Goal: Transaction & Acquisition: Register for event/course

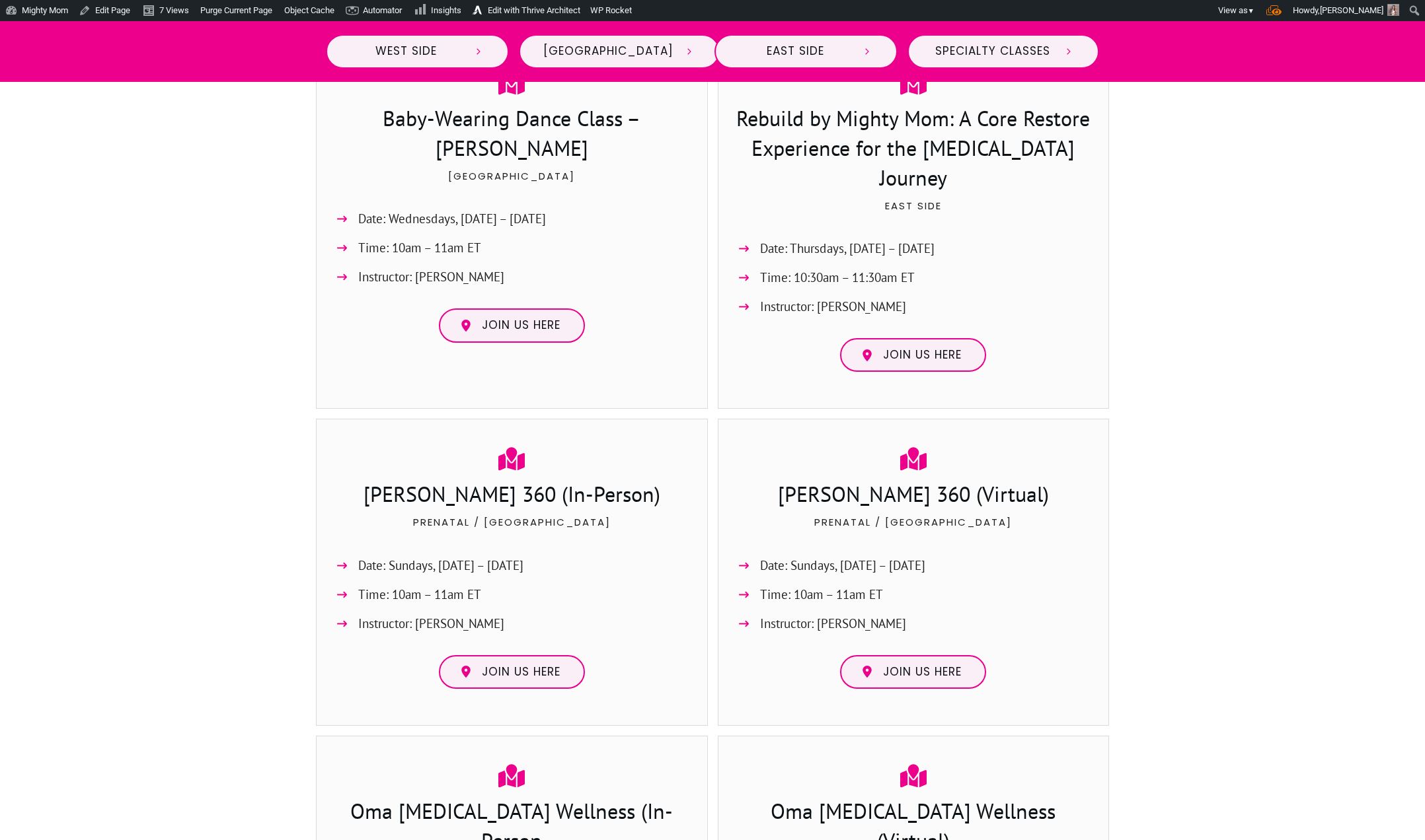
scroll to position [2321, 0]
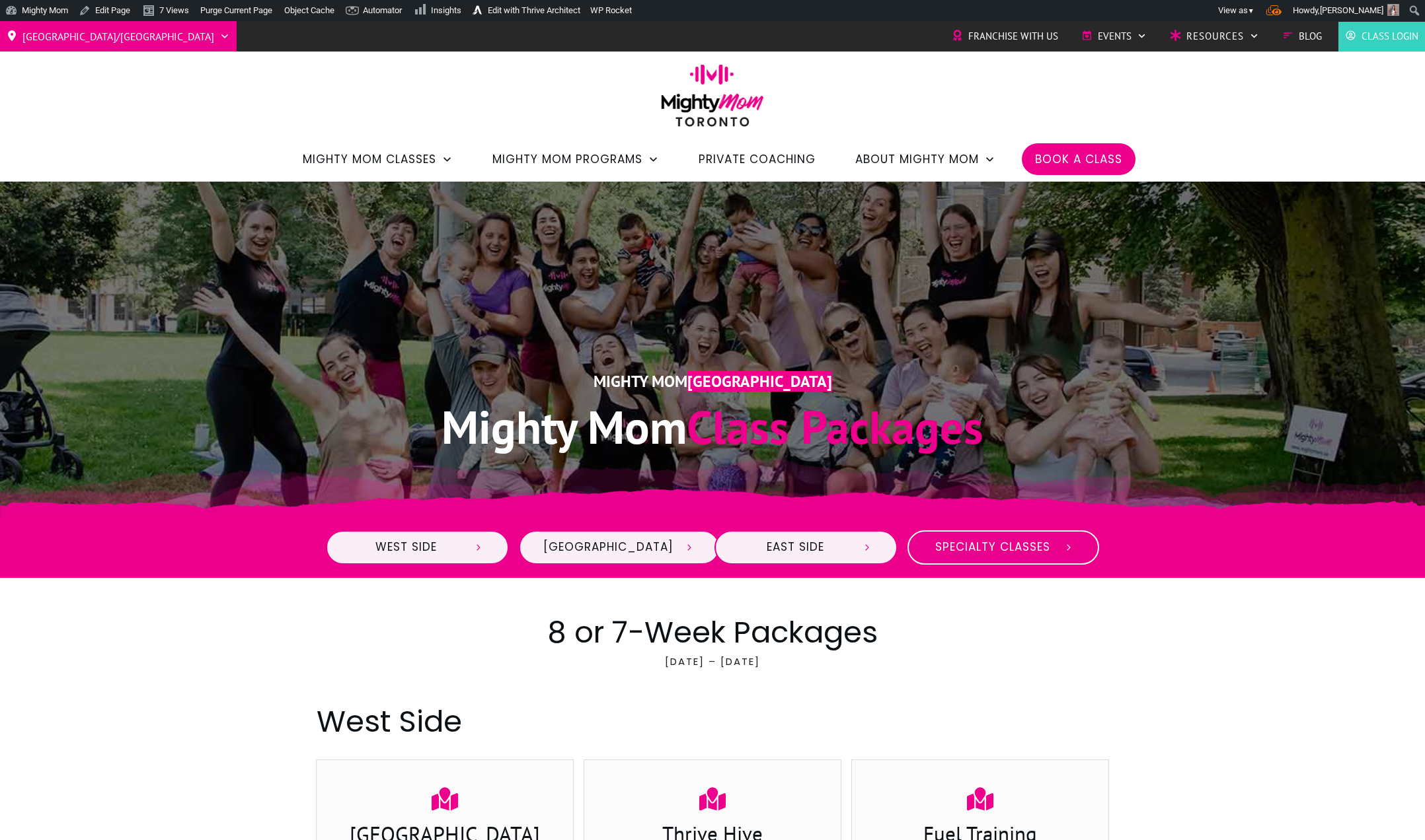
click at [1005, 537] on link "Specialty Classes" at bounding box center [1003, 548] width 192 height 34
click at [1001, 536] on link "Specialty Classes" at bounding box center [1003, 548] width 192 height 34
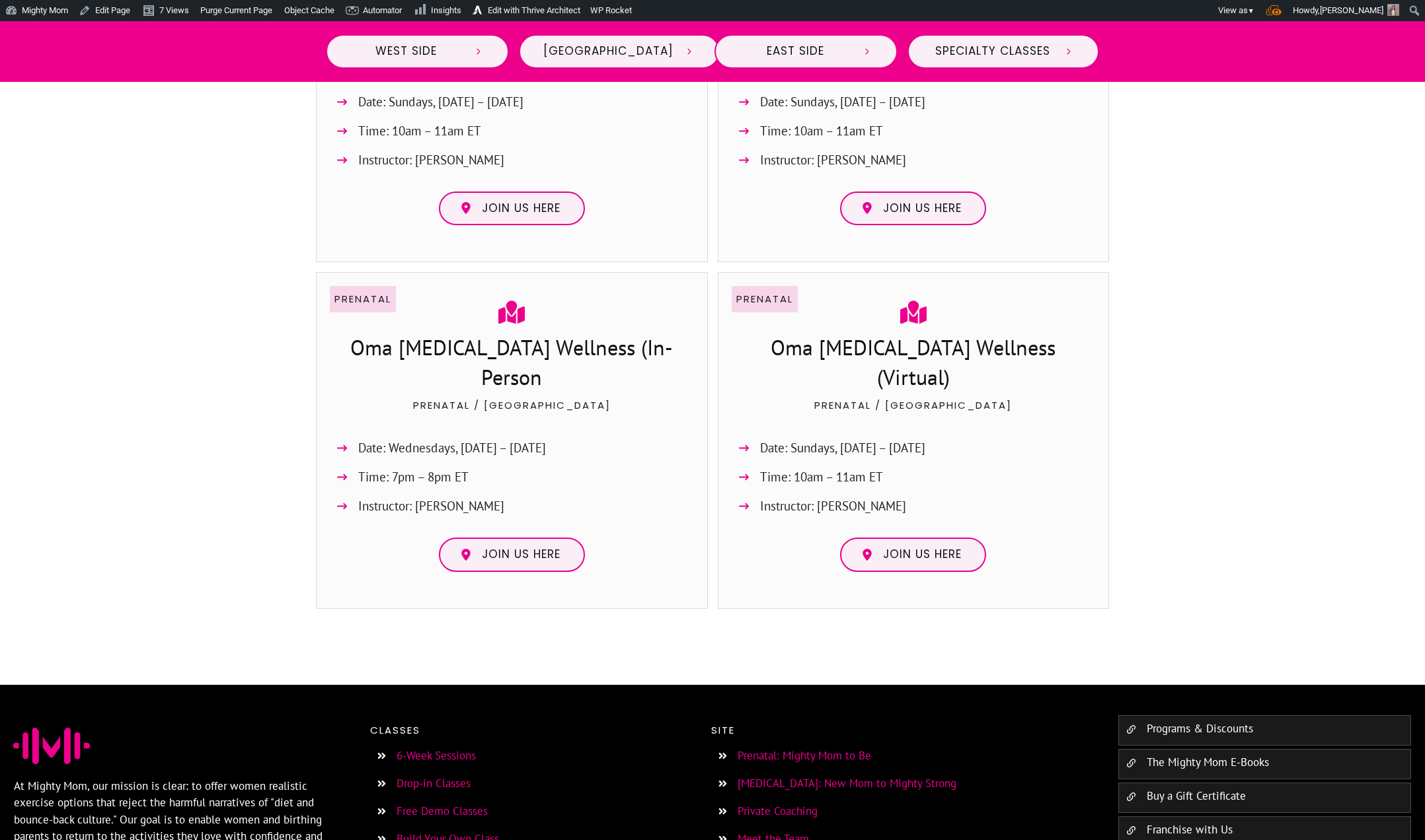
scroll to position [2892, 0]
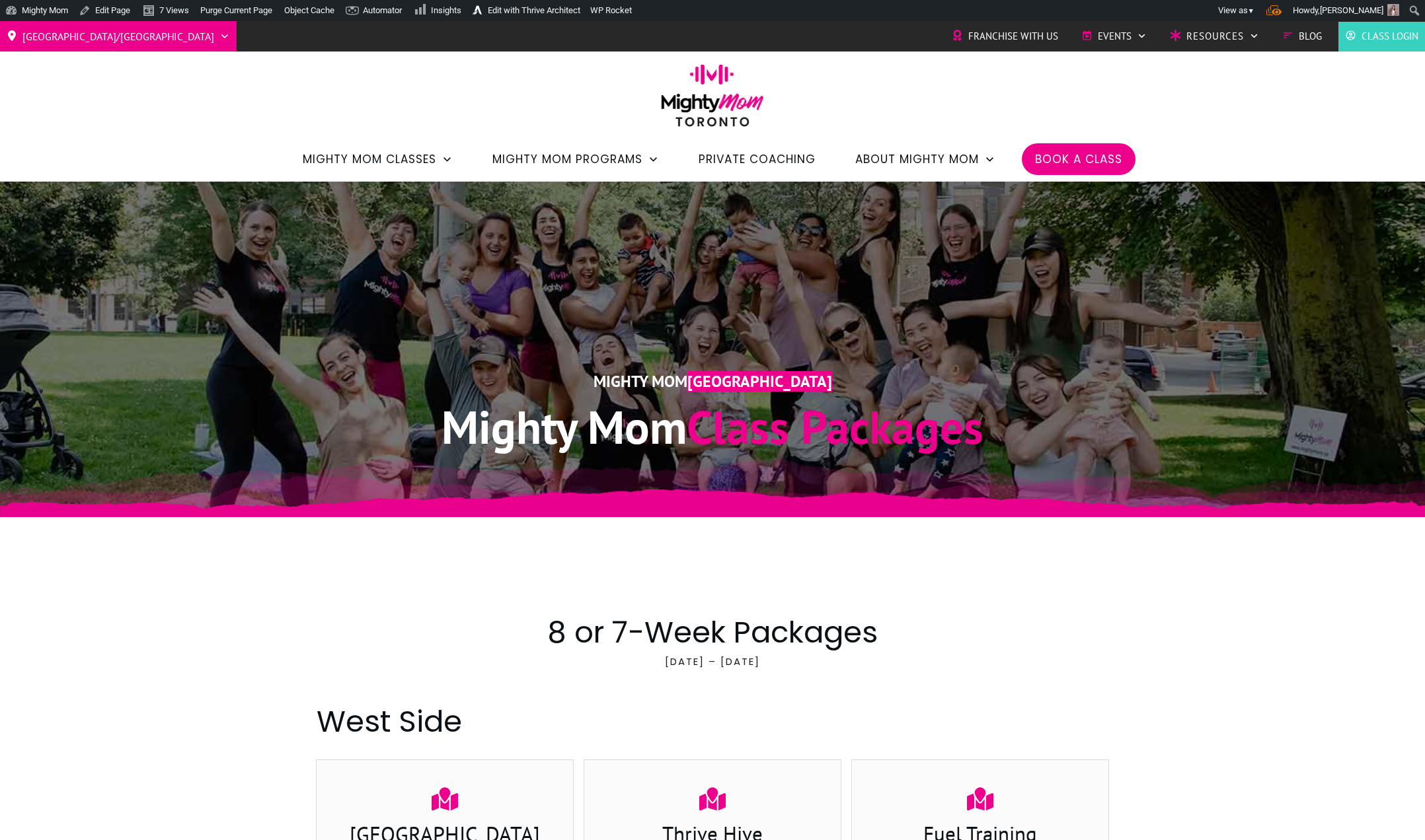
scroll to position [2892, 0]
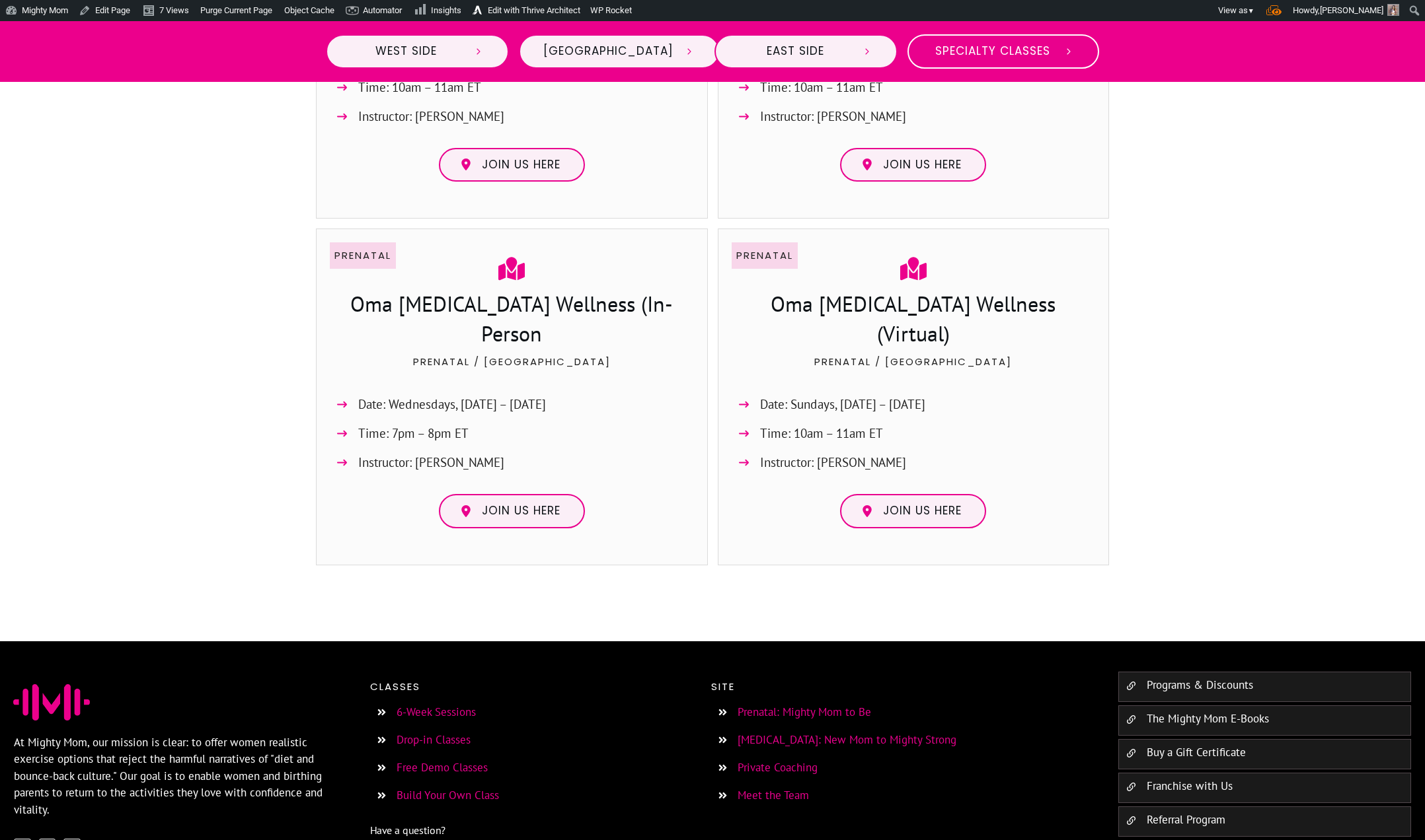
click at [962, 51] on span "Specialty Classes" at bounding box center [992, 52] width 121 height 15
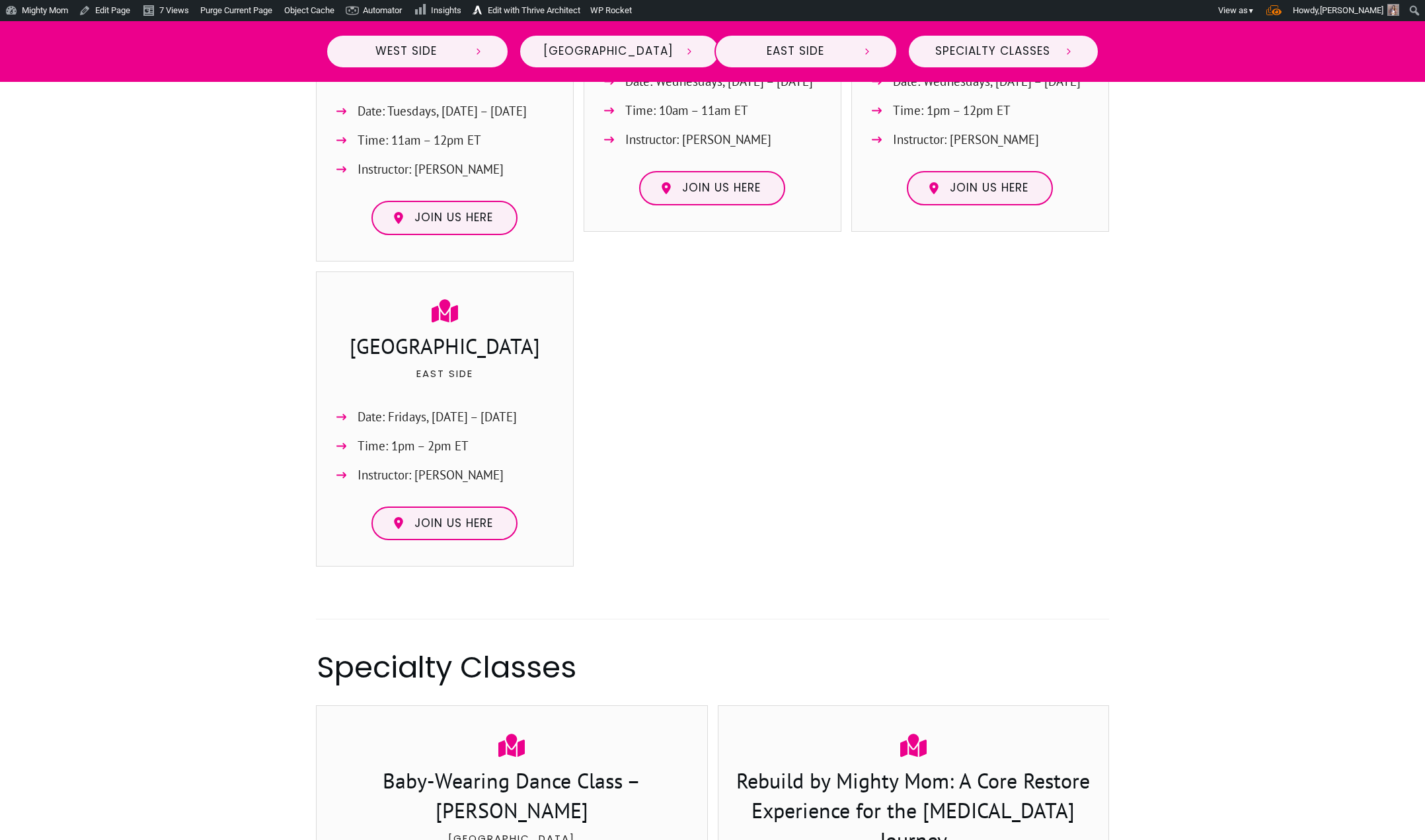
scroll to position [1722, 0]
click at [1031, 54] on span "Specialty Classes" at bounding box center [992, 52] width 121 height 15
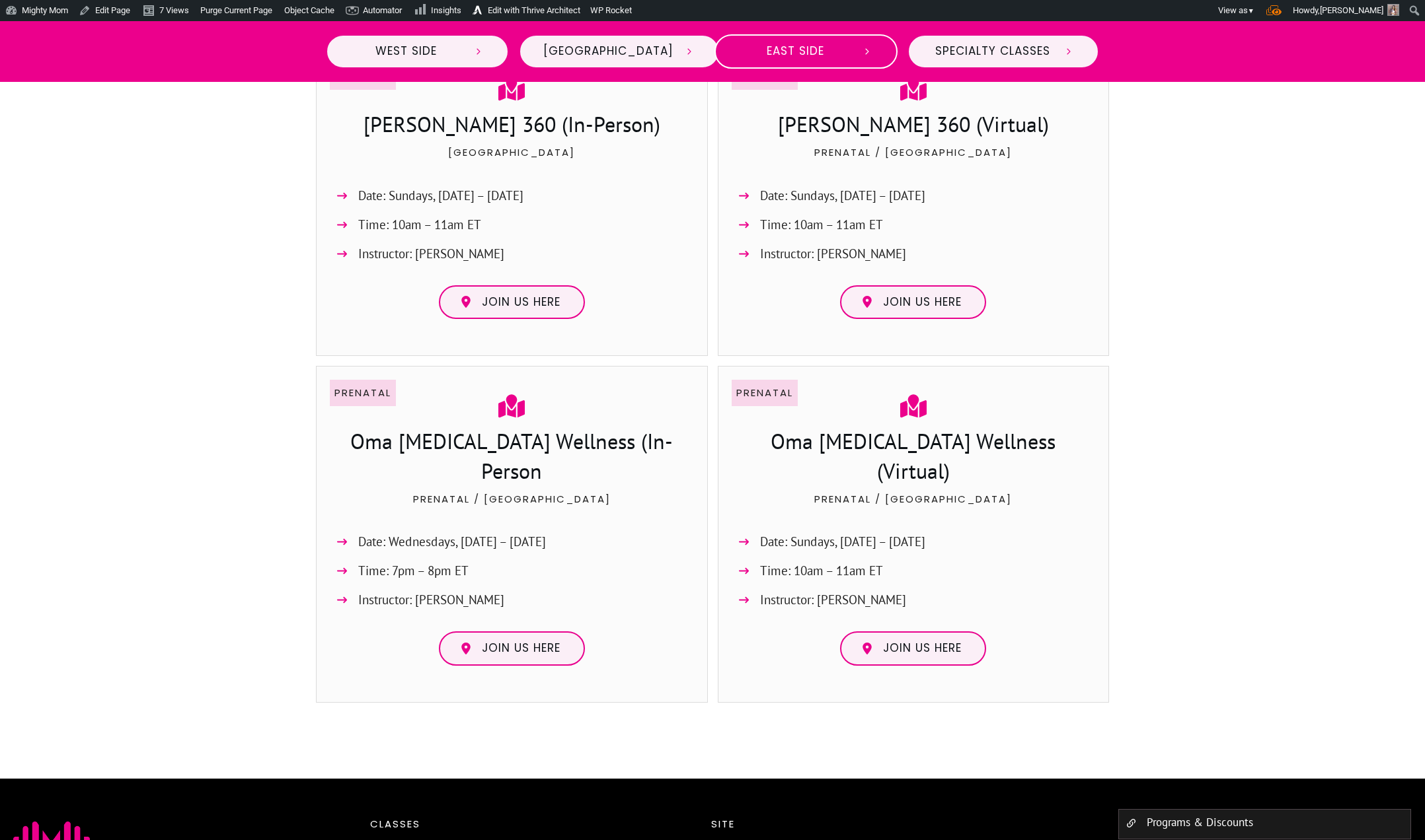
scroll to position [2794, 0]
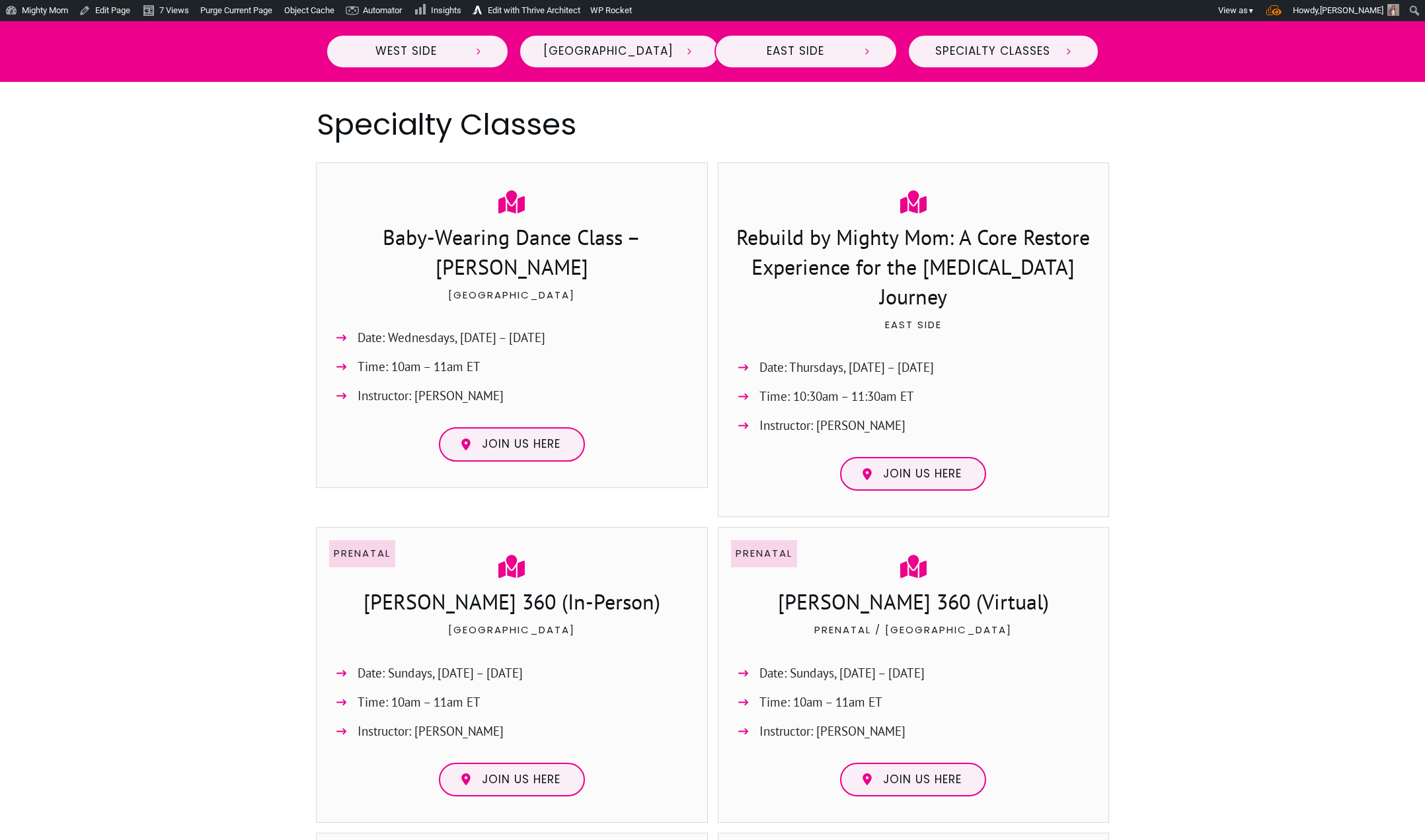
scroll to position [2226, 0]
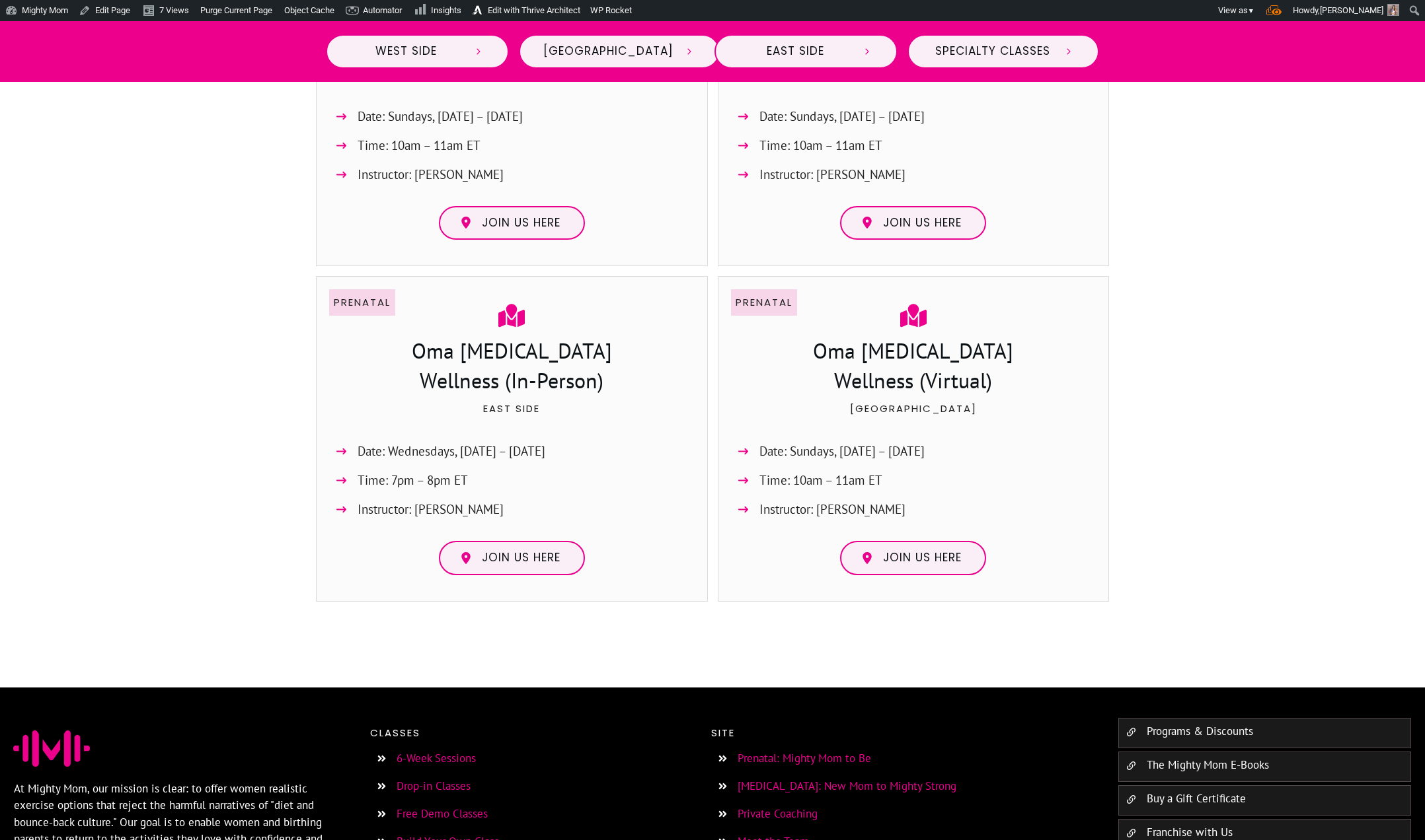
scroll to position [2738, 0]
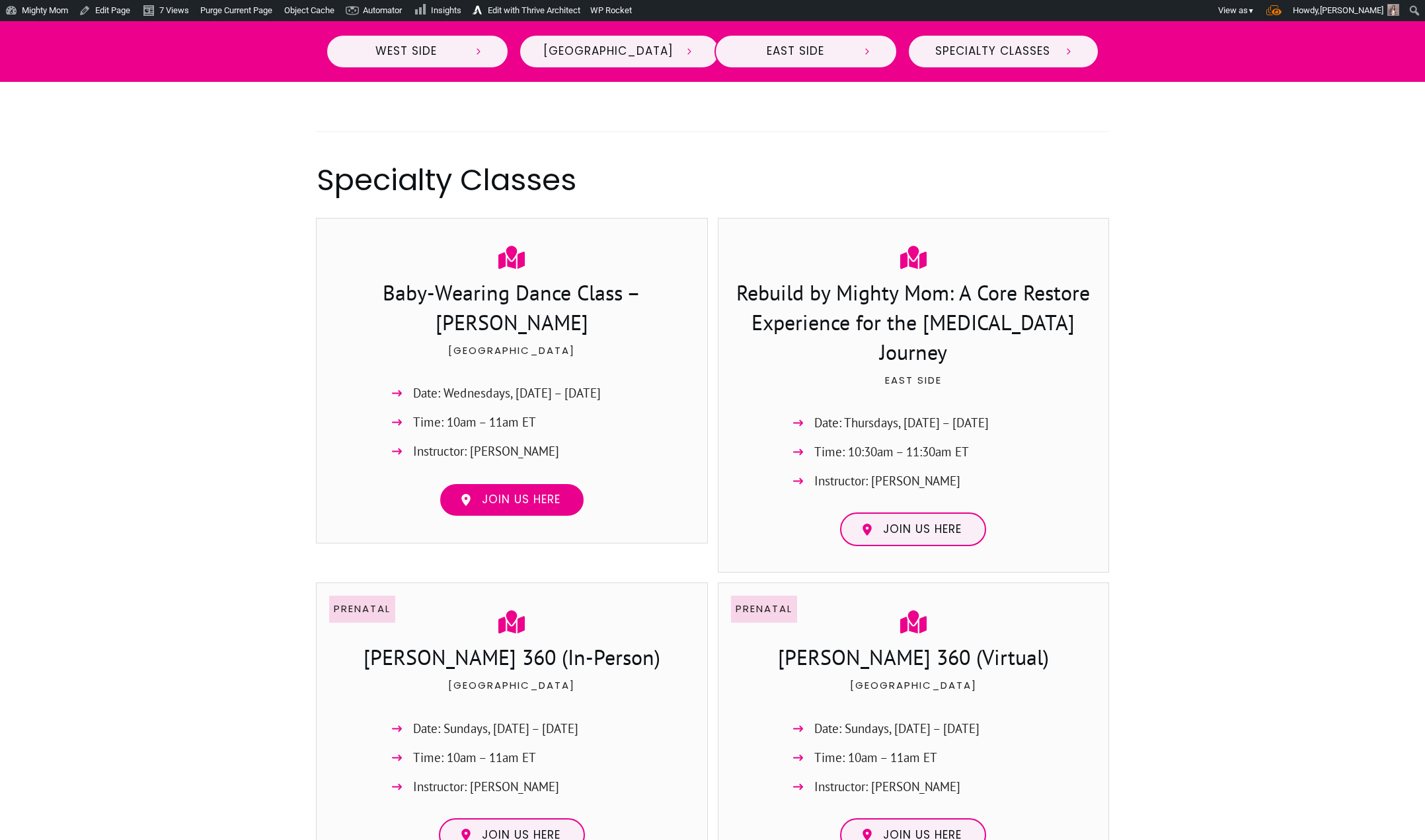
scroll to position [2136, 0]
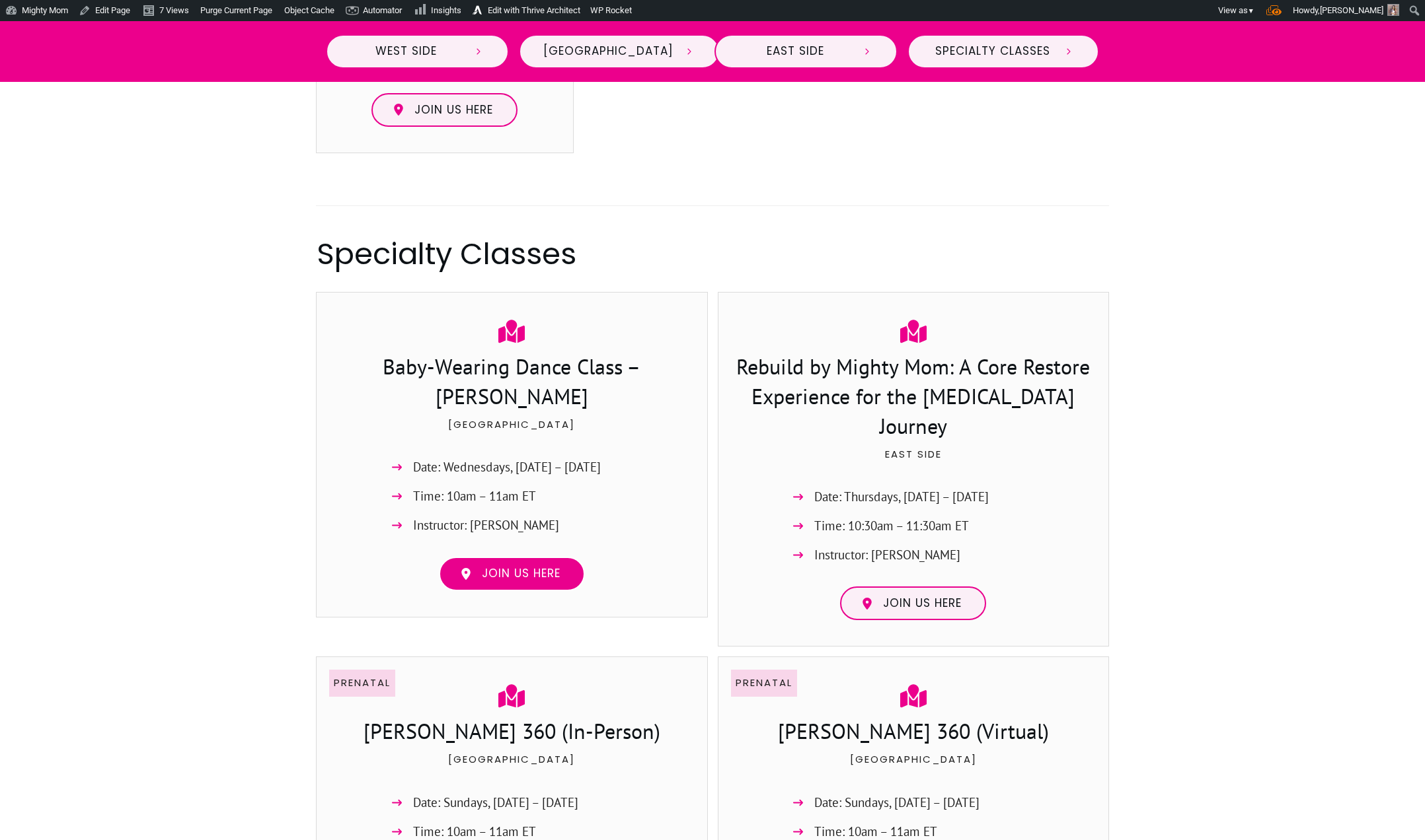
click at [543, 567] on span "Join us here" at bounding box center [521, 574] width 79 height 15
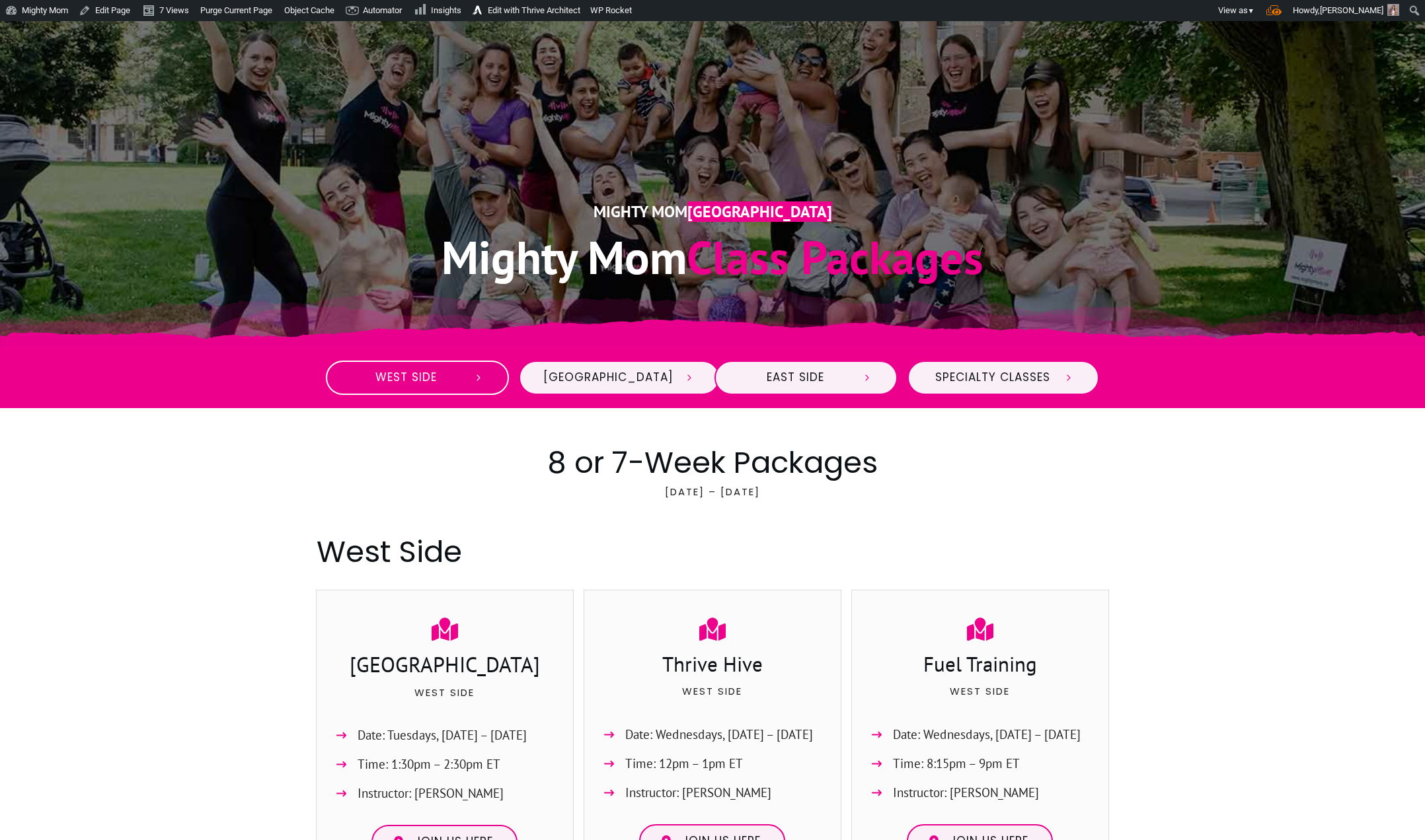
scroll to position [157, 0]
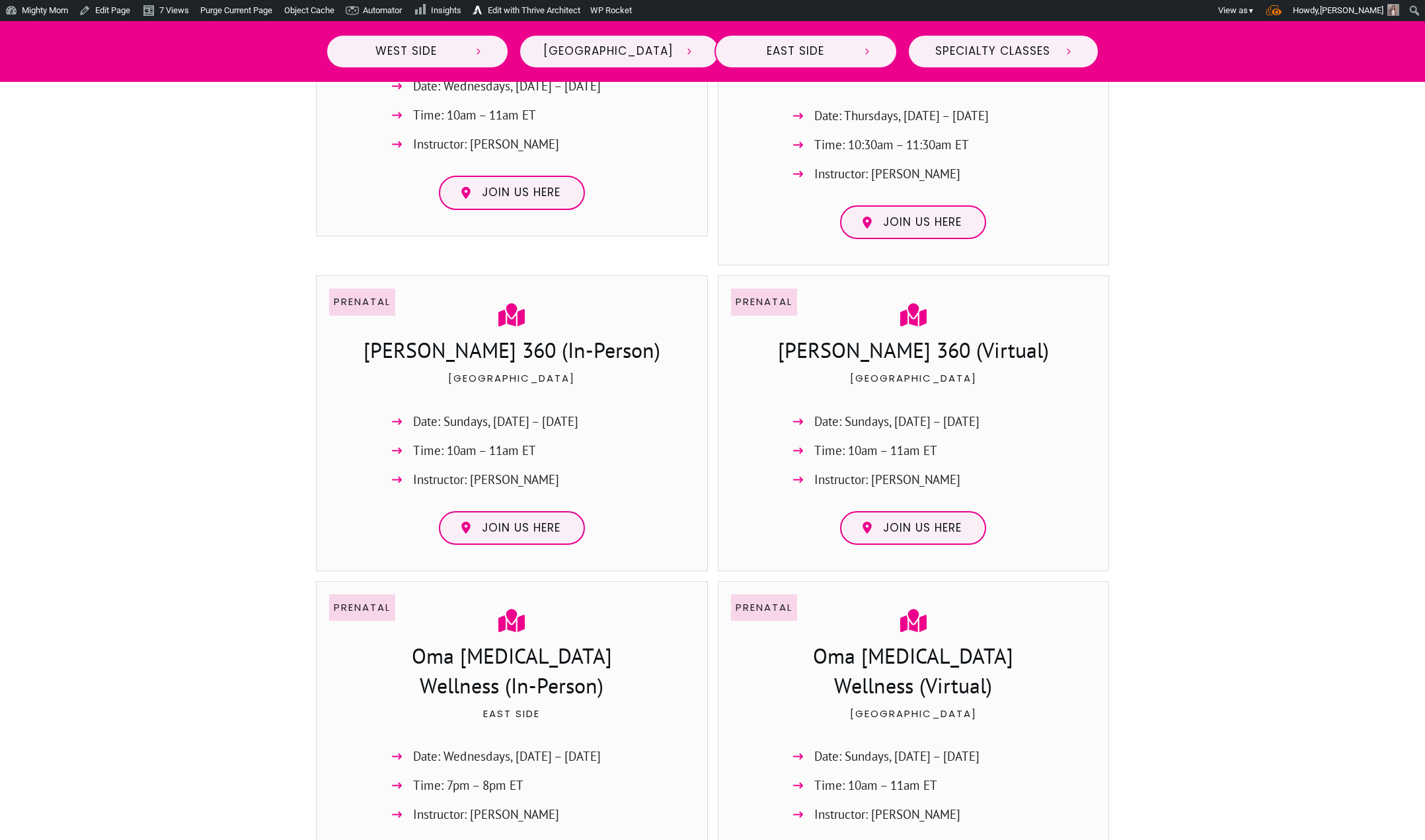
scroll to position [2897, 0]
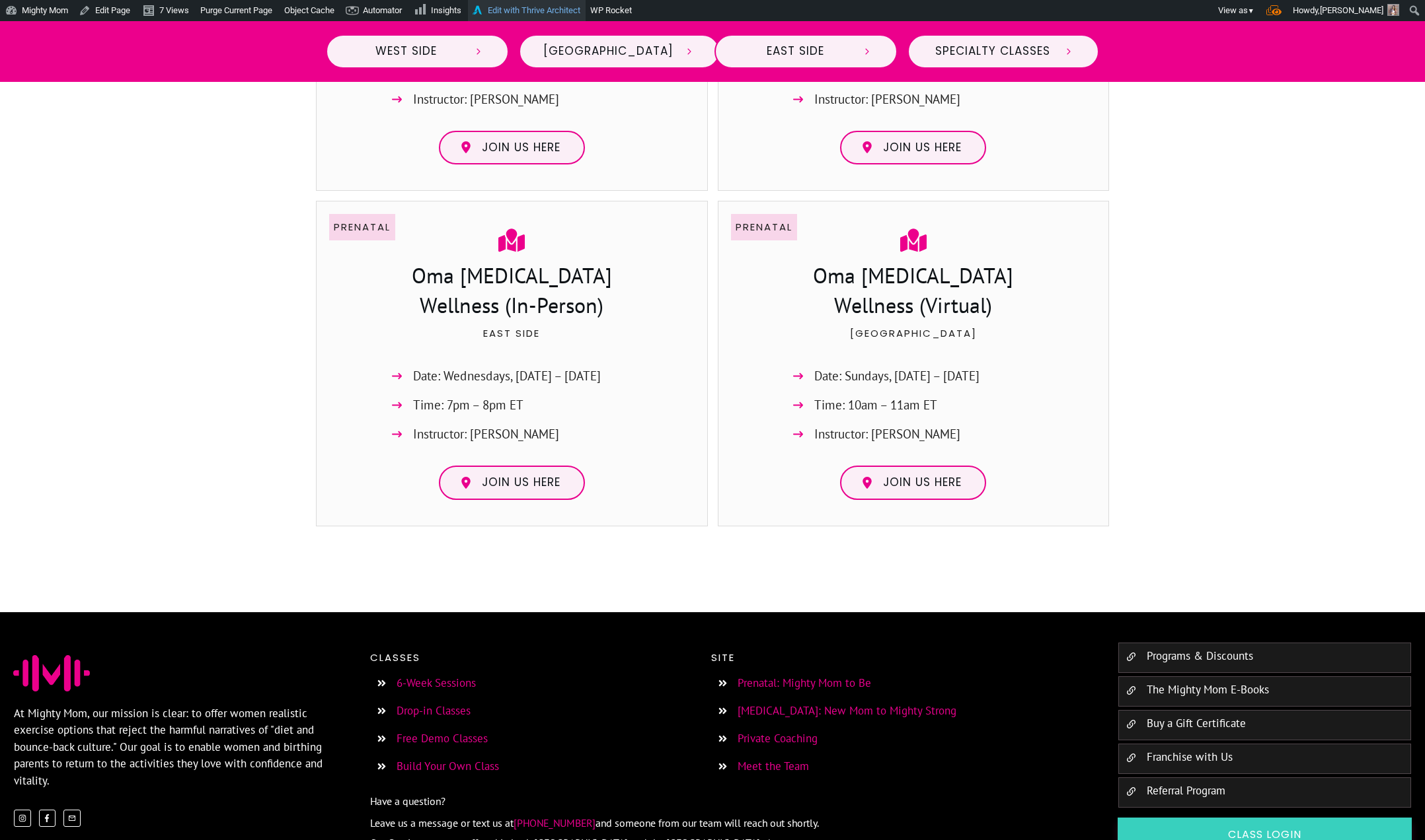
click at [525, 8] on link "Edit with Thrive Architect" at bounding box center [527, 10] width 118 height 21
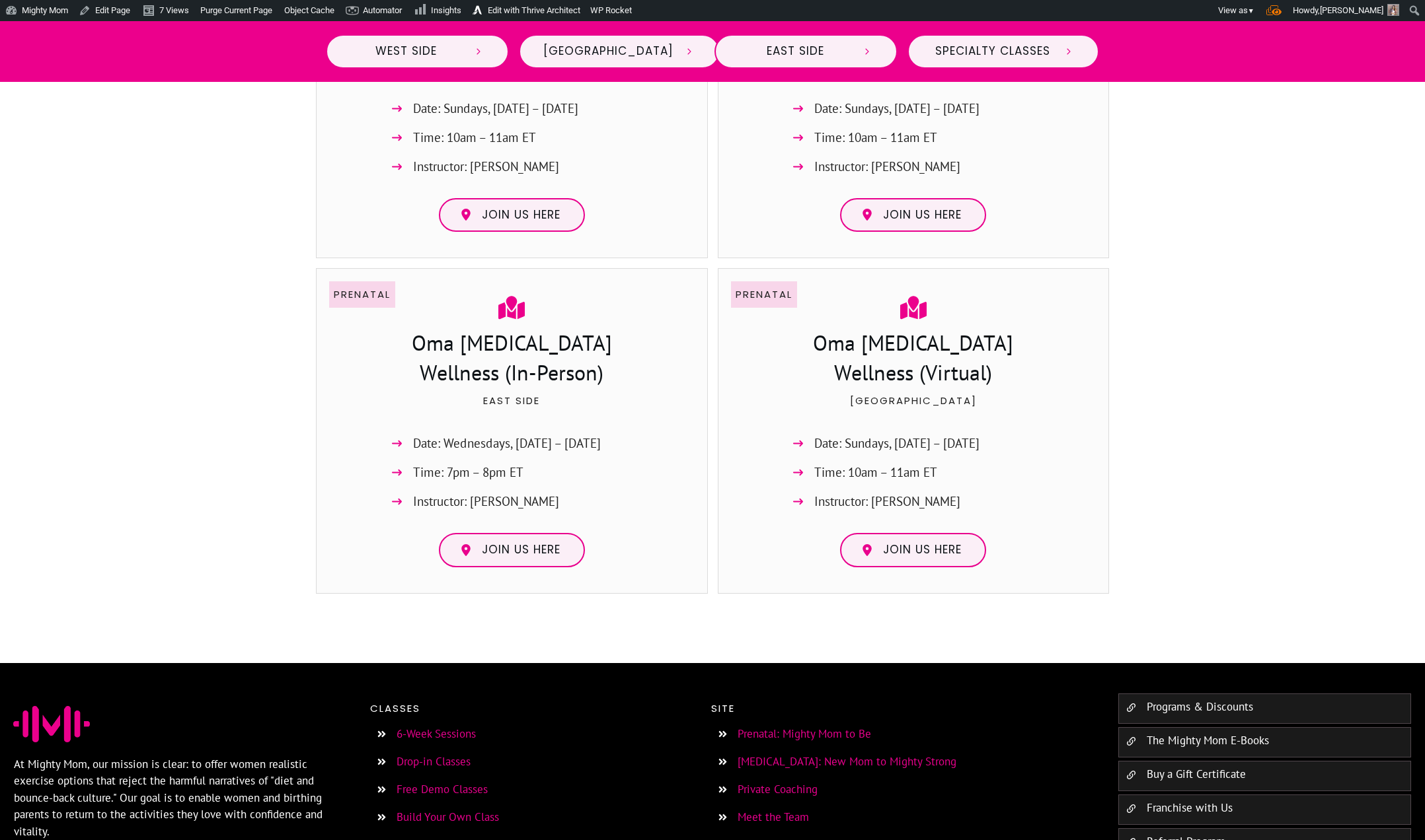
scroll to position [2791, 0]
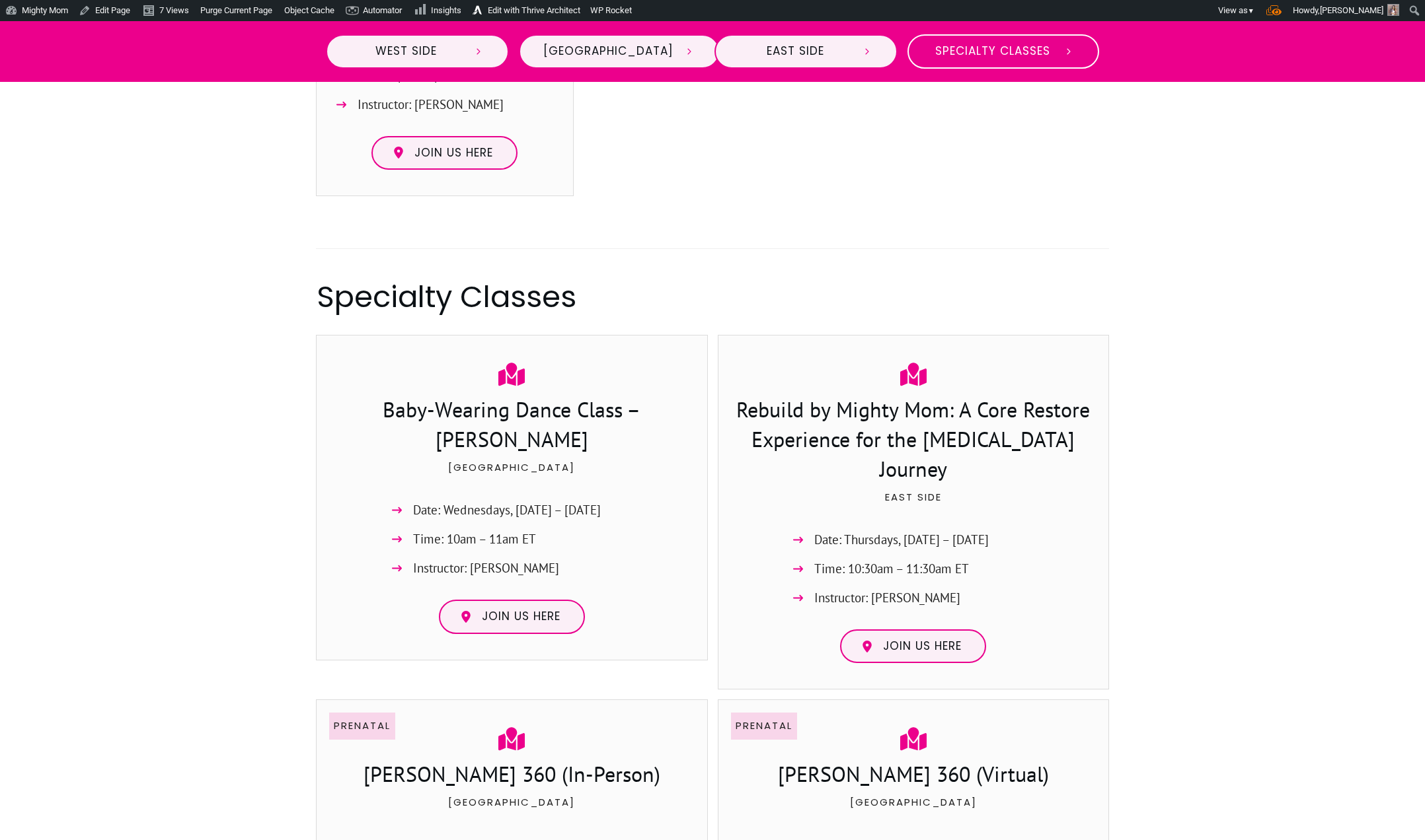
click at [969, 46] on span "Specialty Classes" at bounding box center [992, 52] width 121 height 15
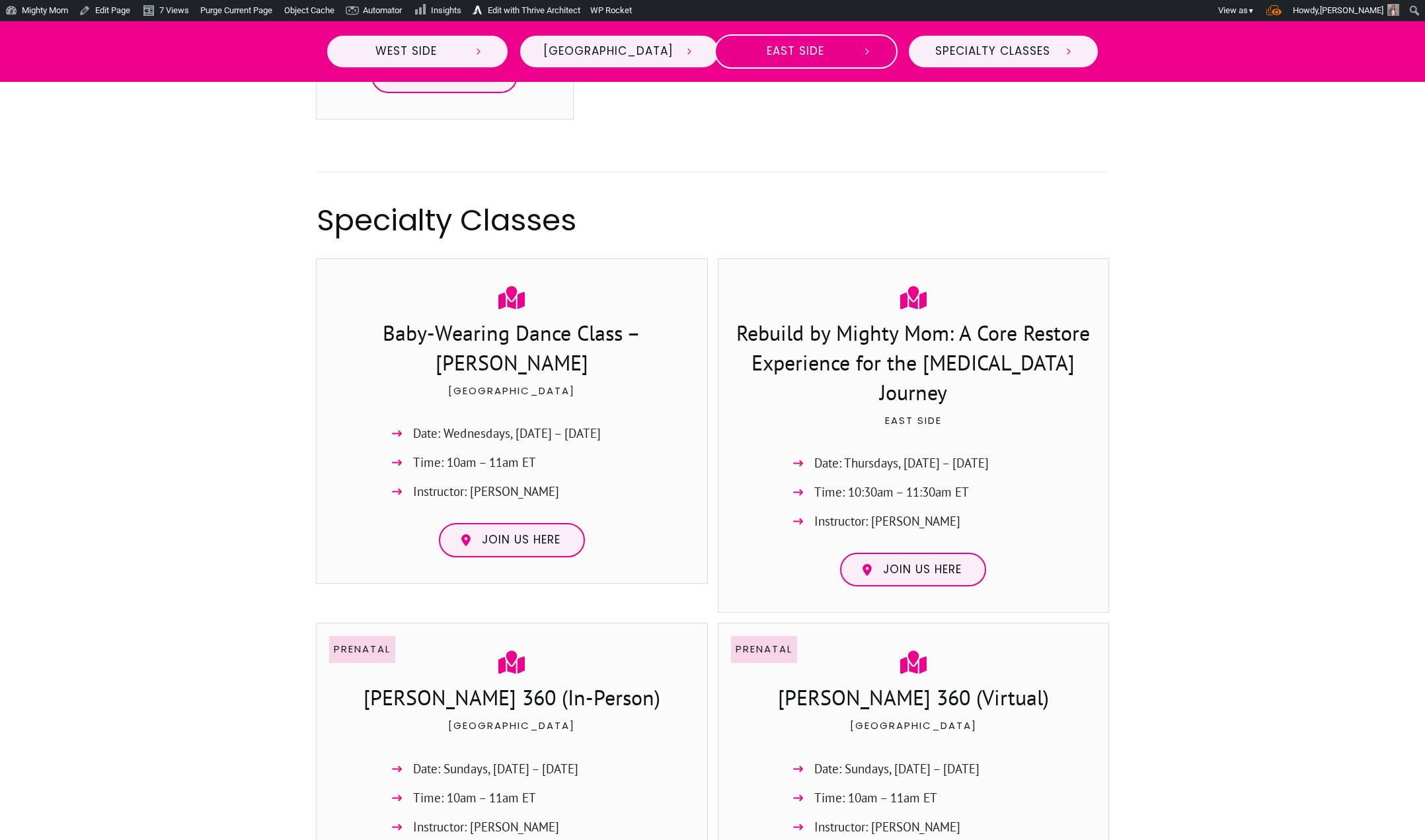
click at [838, 51] on span "East Side" at bounding box center [795, 52] width 113 height 15
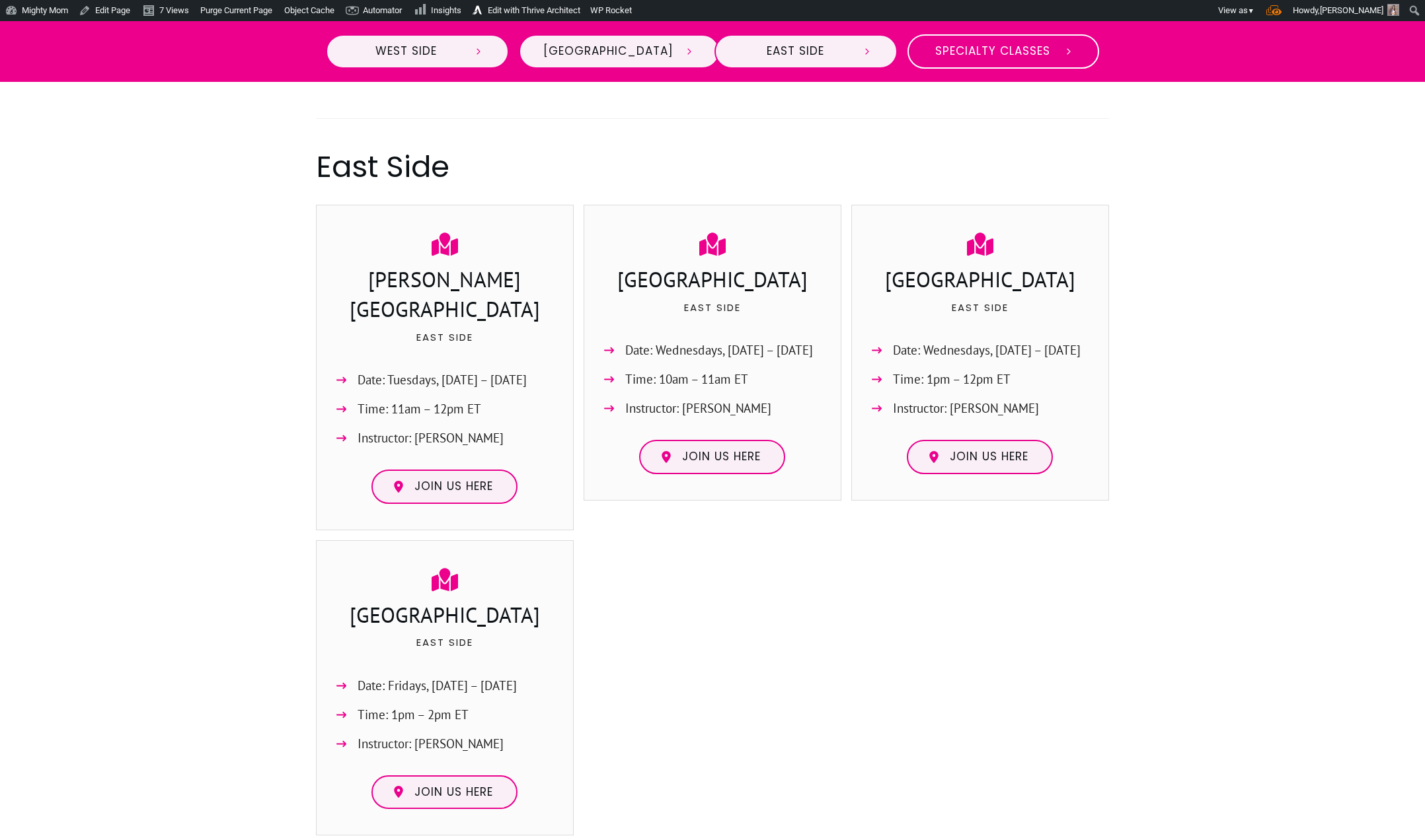
click at [972, 44] on span "Specialty Classes" at bounding box center [992, 52] width 121 height 15
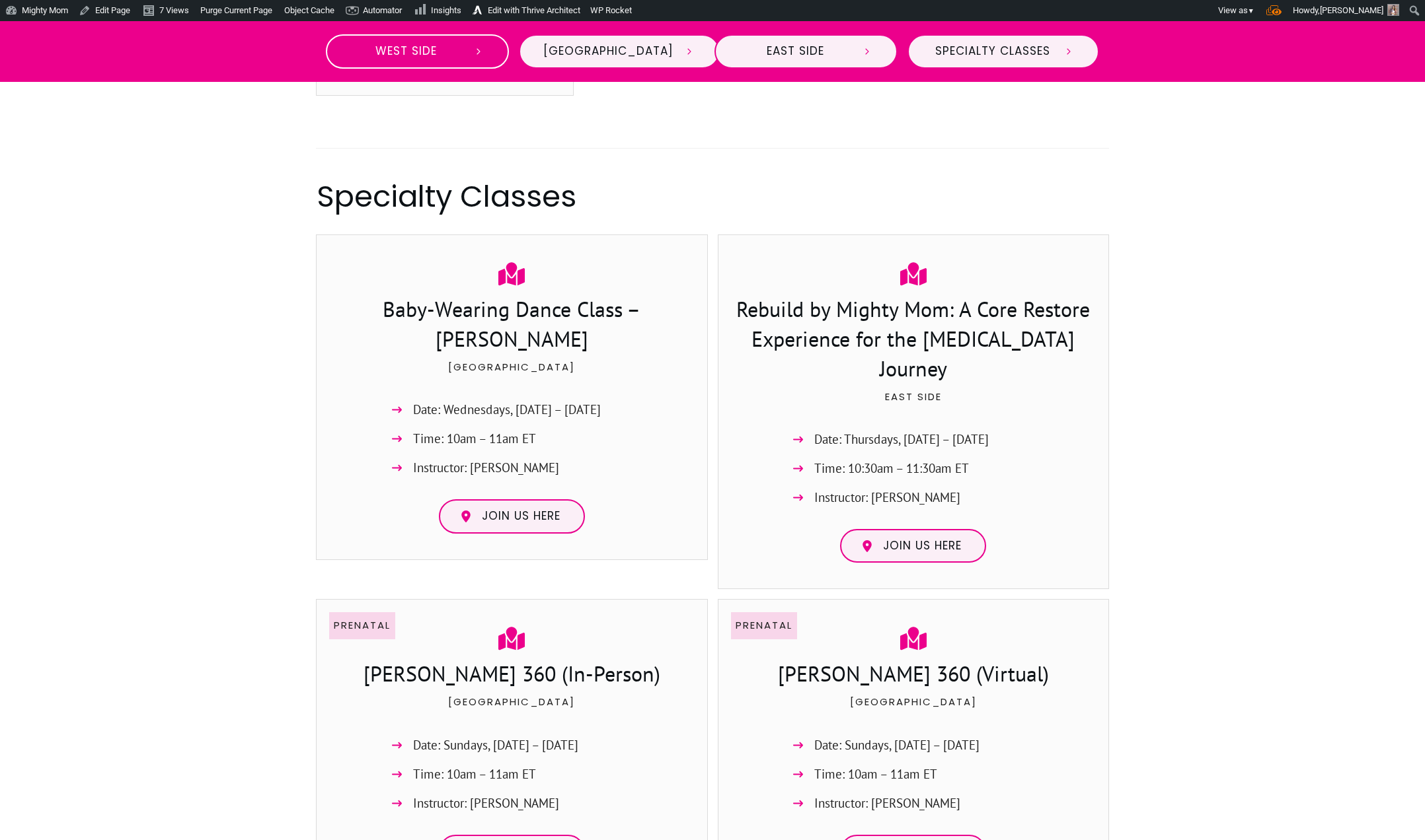
click at [447, 60] on link "West Side" at bounding box center [418, 52] width 183 height 34
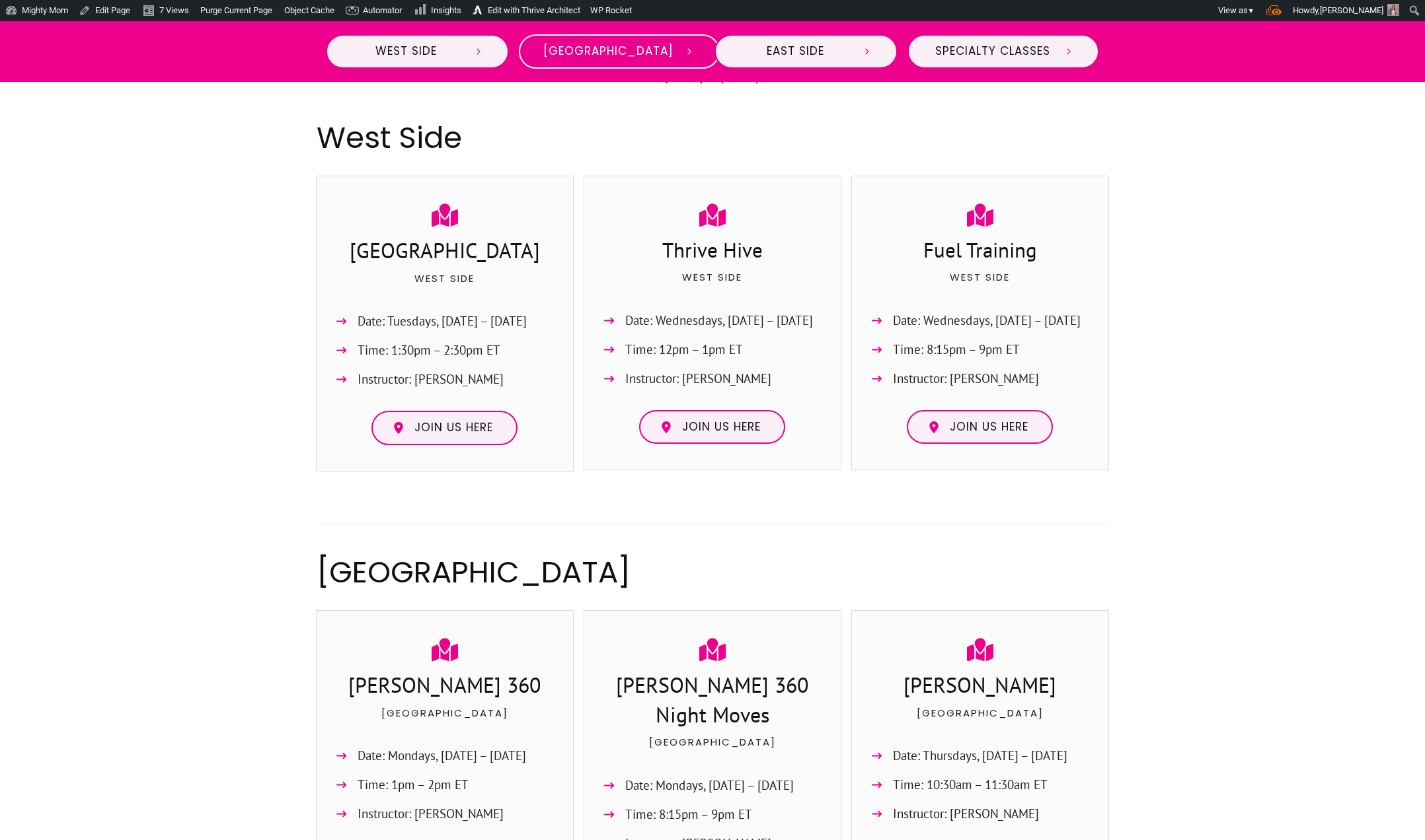
click at [592, 42] on link "[GEOGRAPHIC_DATA]" at bounding box center [619, 52] width 201 height 34
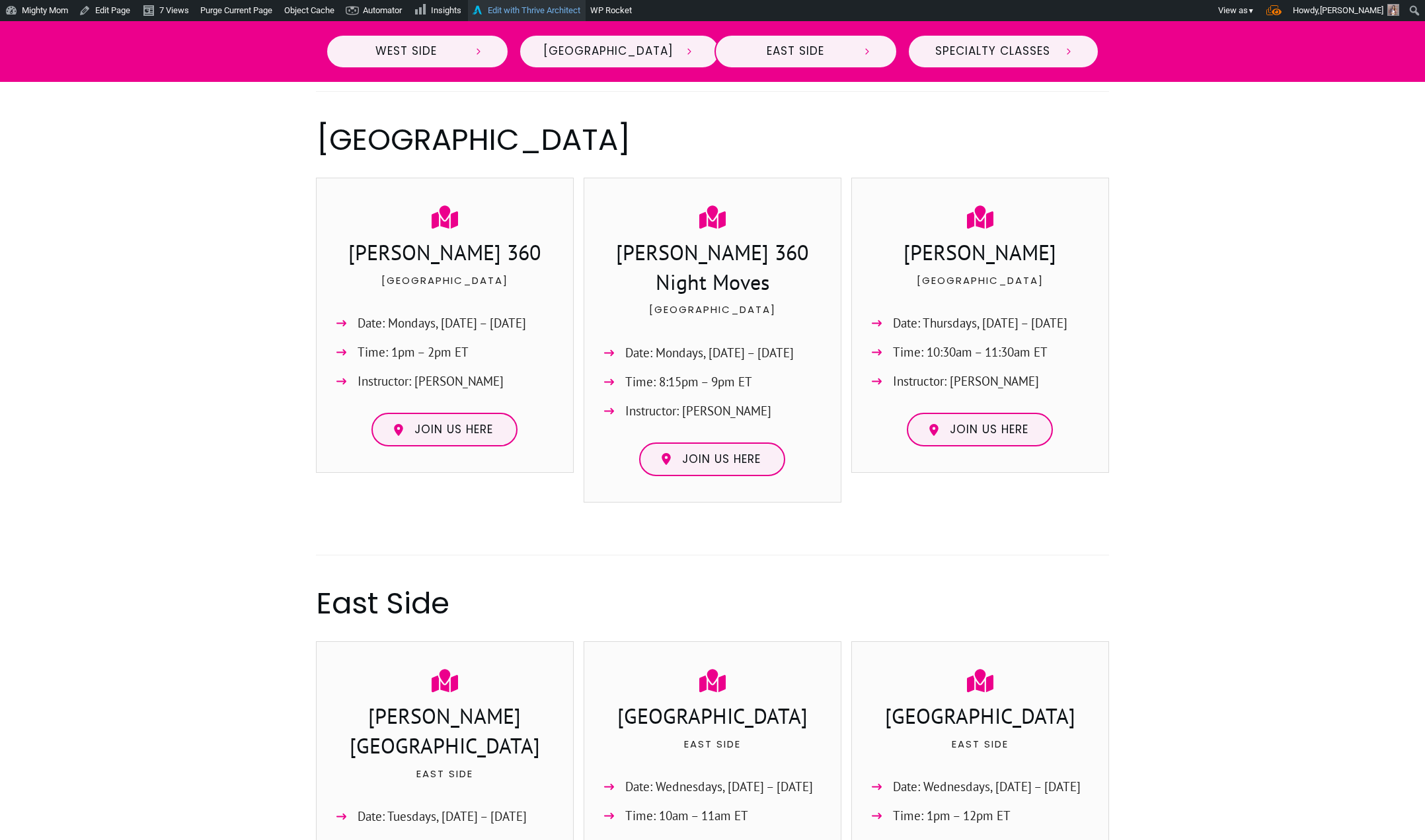
scroll to position [1019, 0]
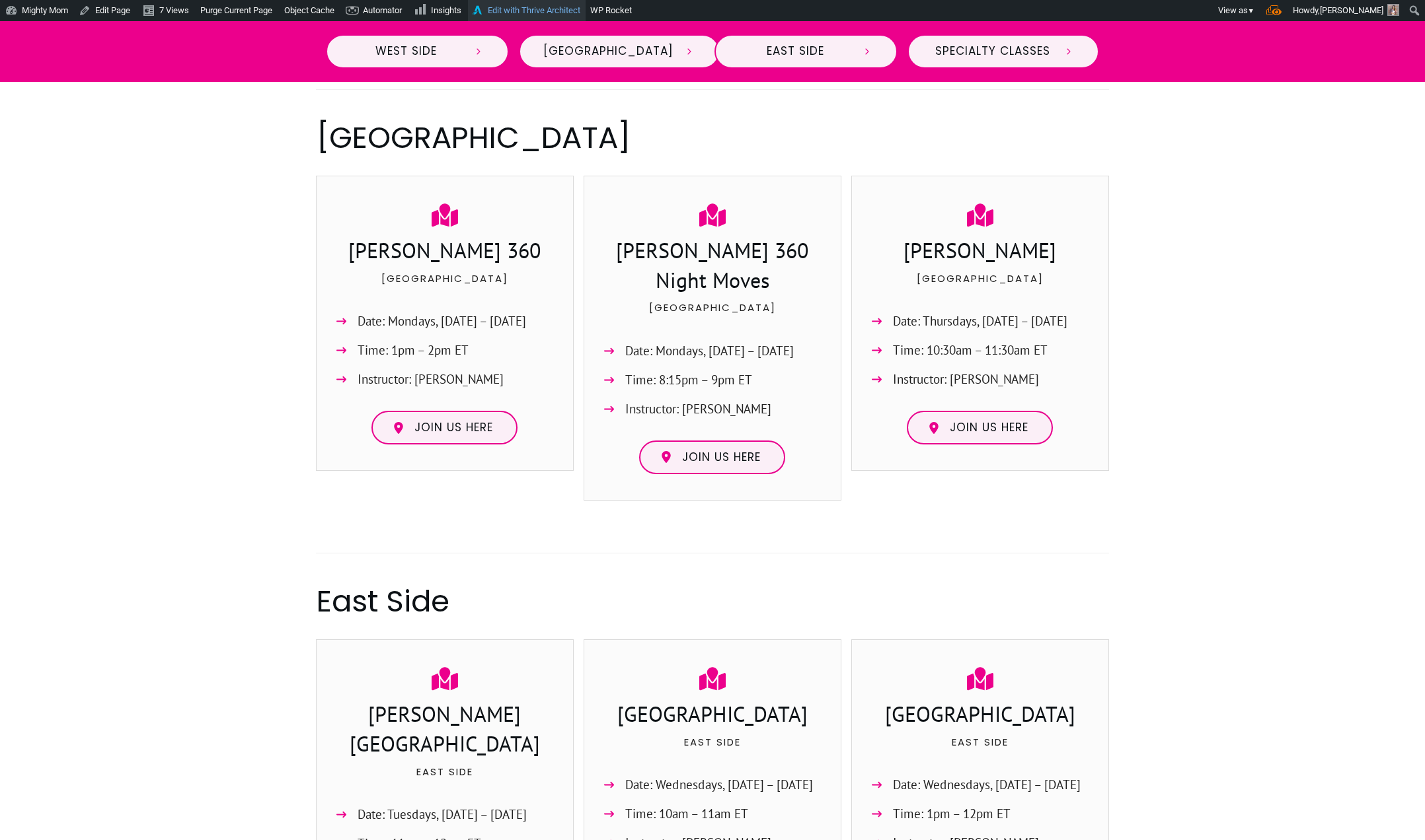
click at [537, 8] on link "Edit with Thrive Architect" at bounding box center [527, 10] width 118 height 21
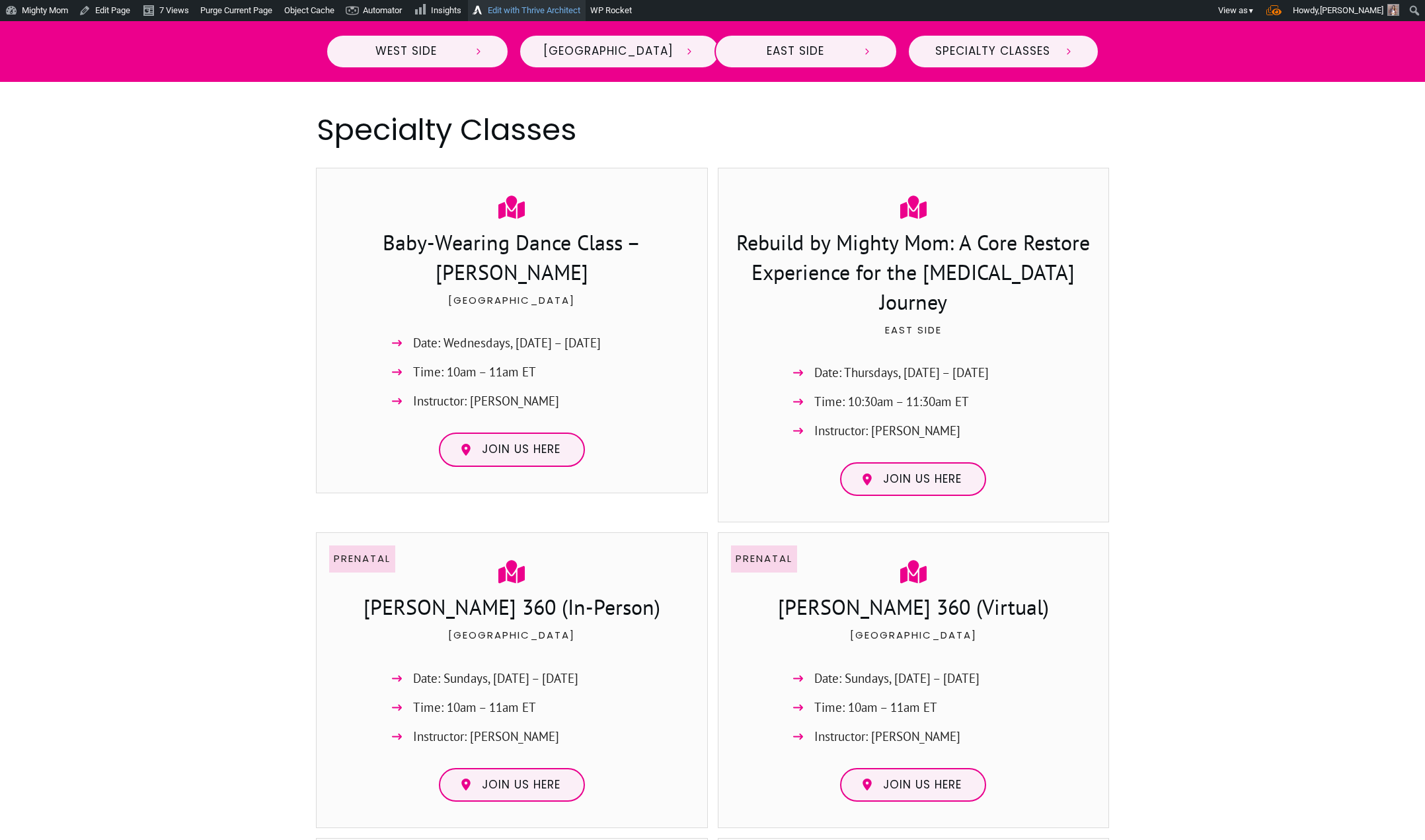
scroll to position [2187, 0]
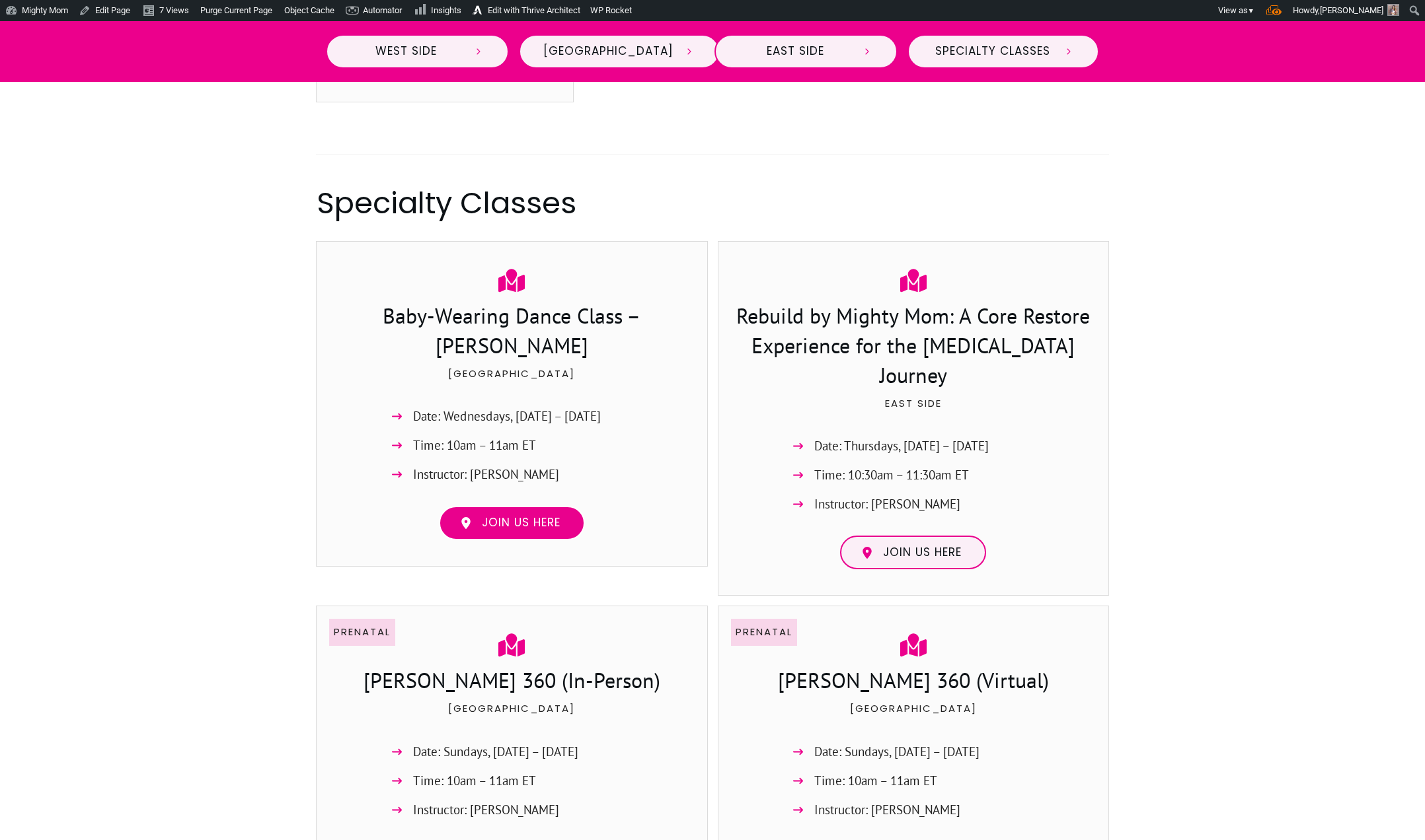
click at [519, 516] on span "Join us here" at bounding box center [521, 523] width 79 height 15
click at [909, 546] on span "Join us here" at bounding box center [922, 553] width 79 height 15
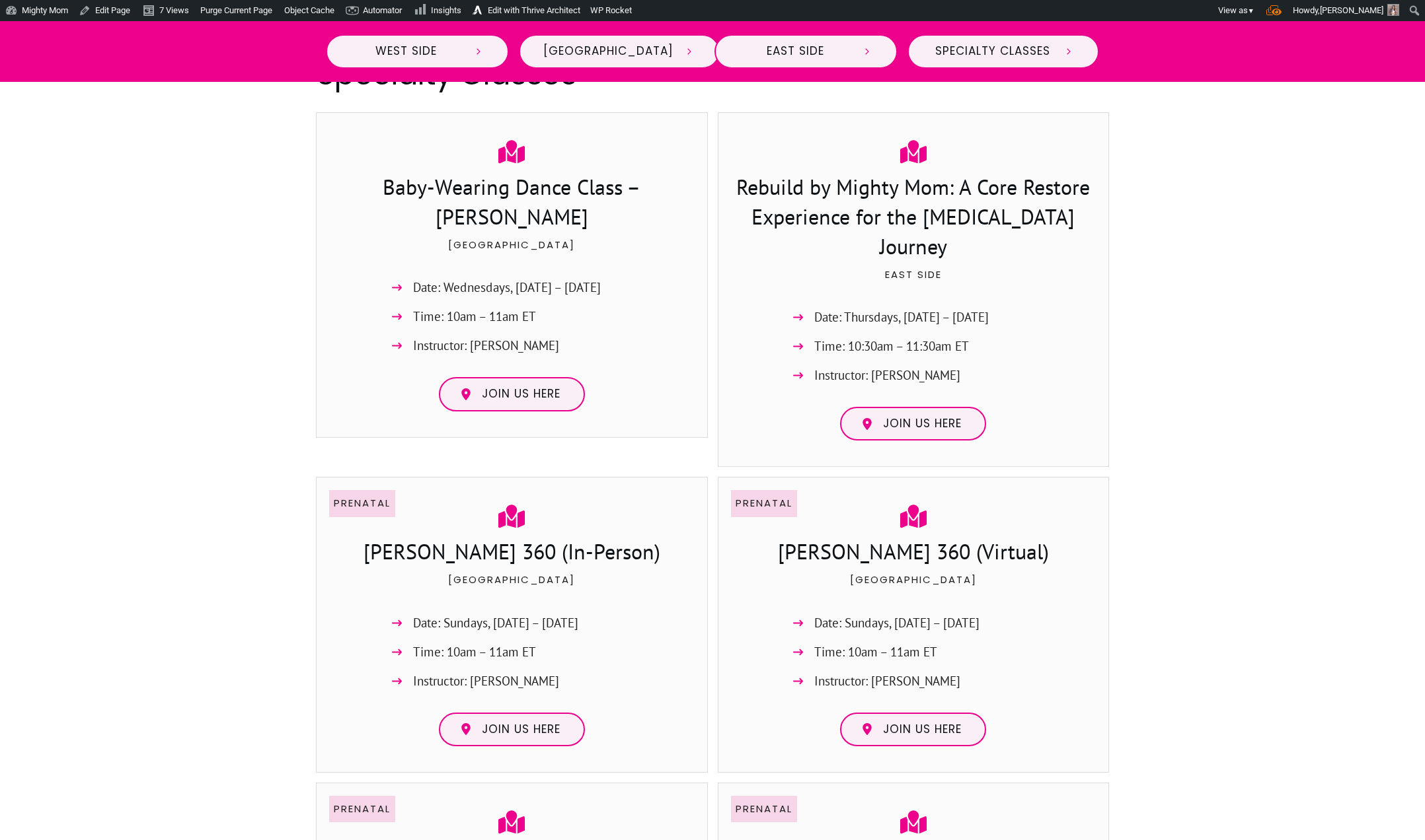
scroll to position [2326, 0]
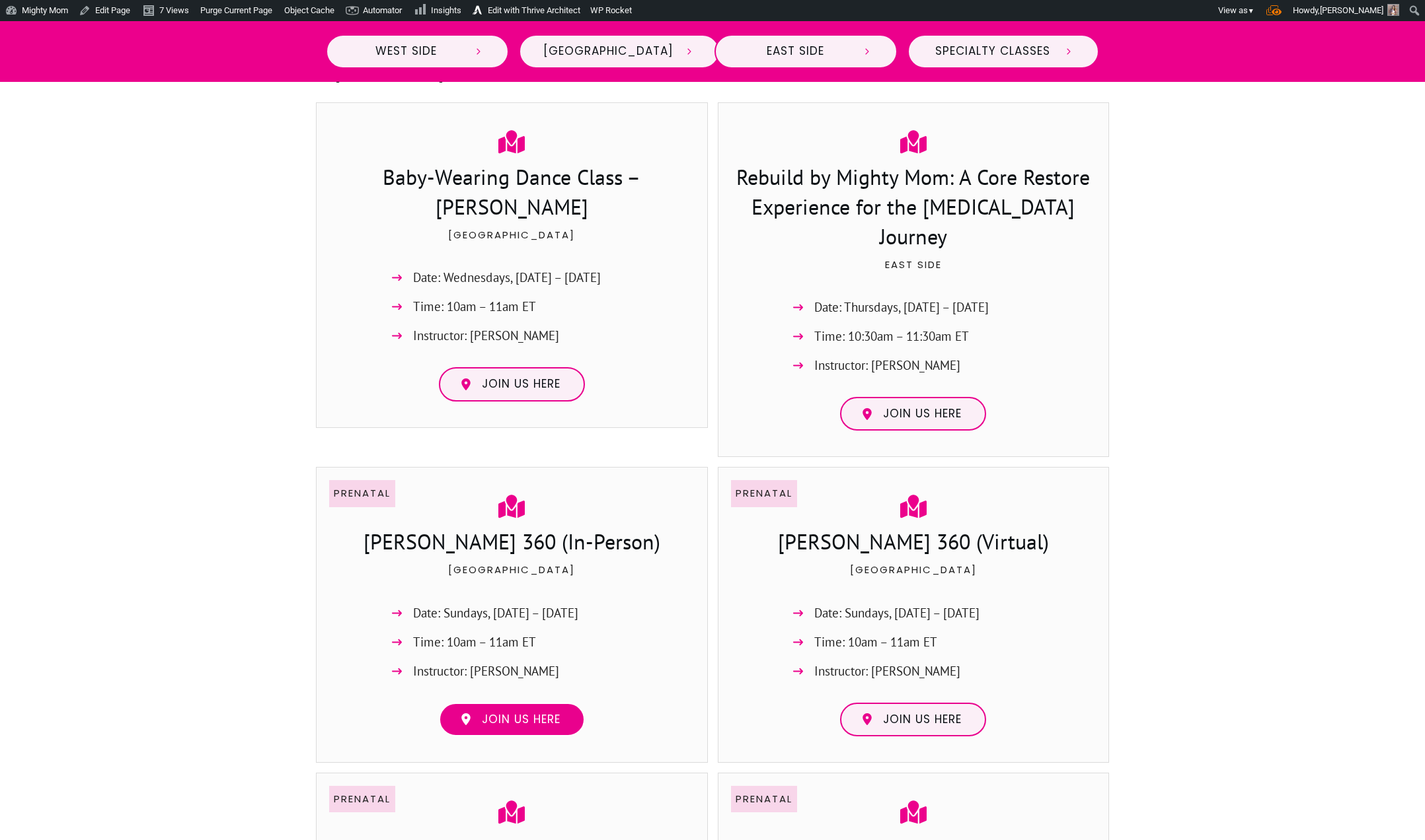
click at [503, 713] on span "Join us here" at bounding box center [521, 720] width 79 height 15
click at [878, 713] on span "Join us here" at bounding box center [918, 720] width 89 height 15
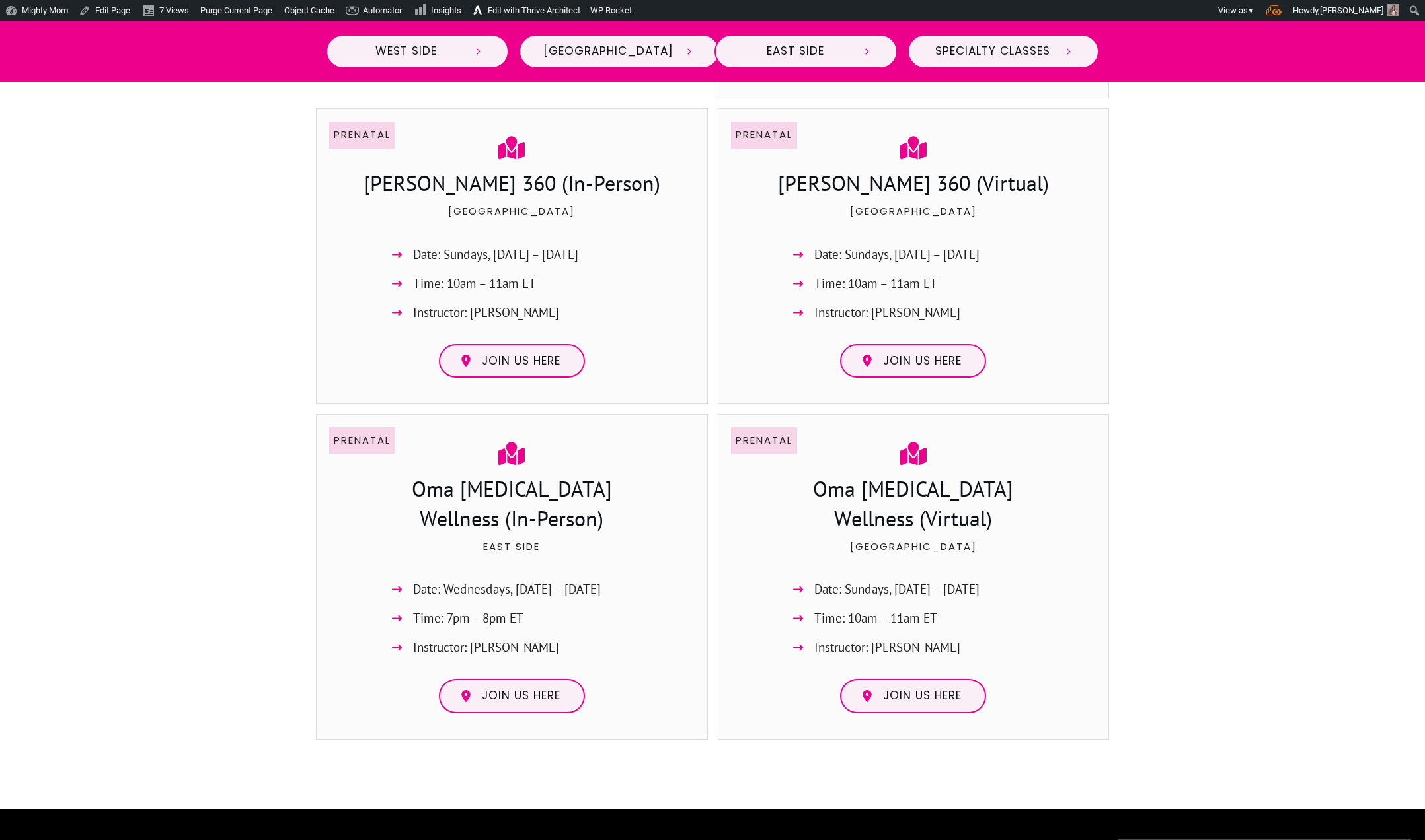
scroll to position [2734, 0]
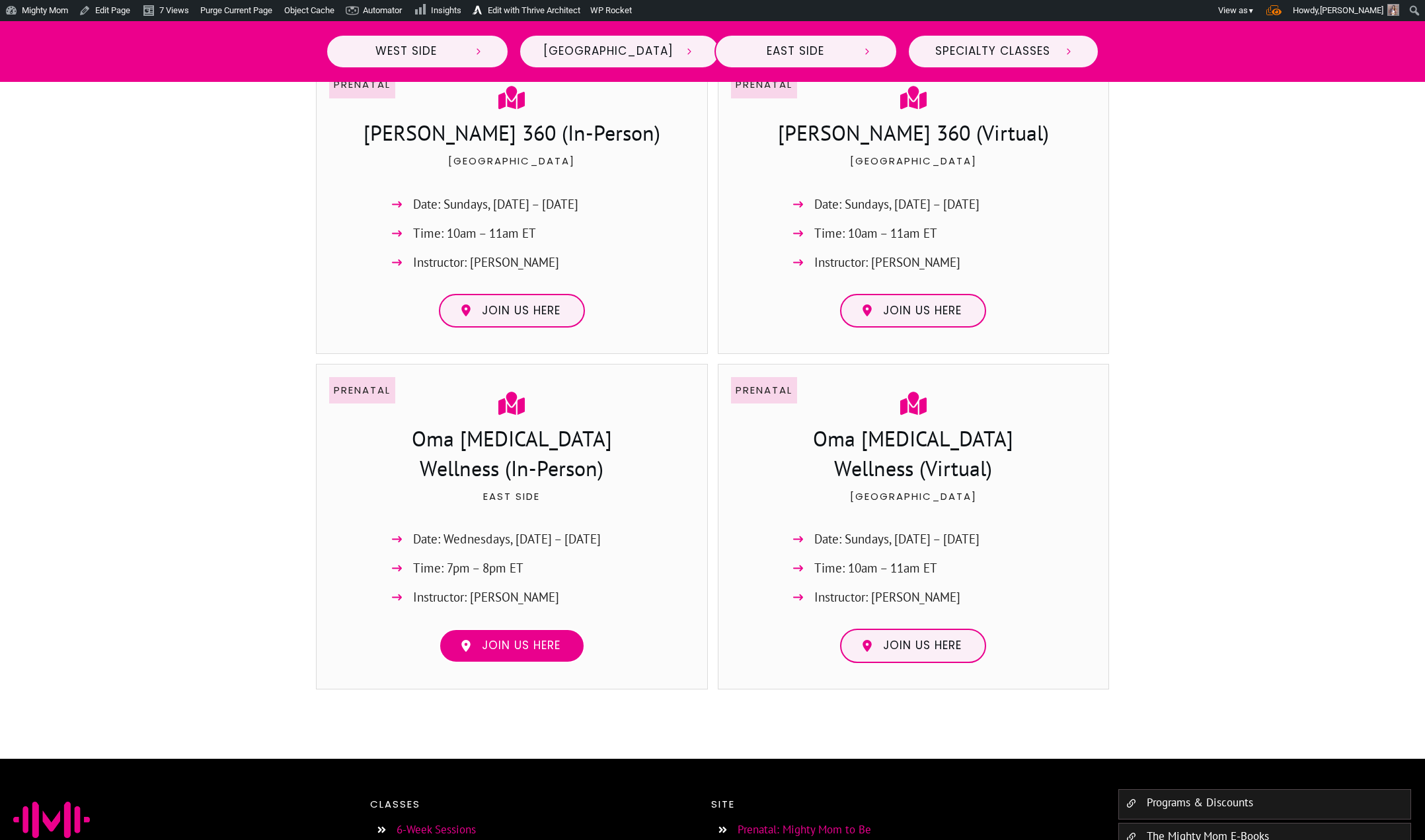
click at [498, 639] on span "Join us here" at bounding box center [521, 646] width 79 height 15
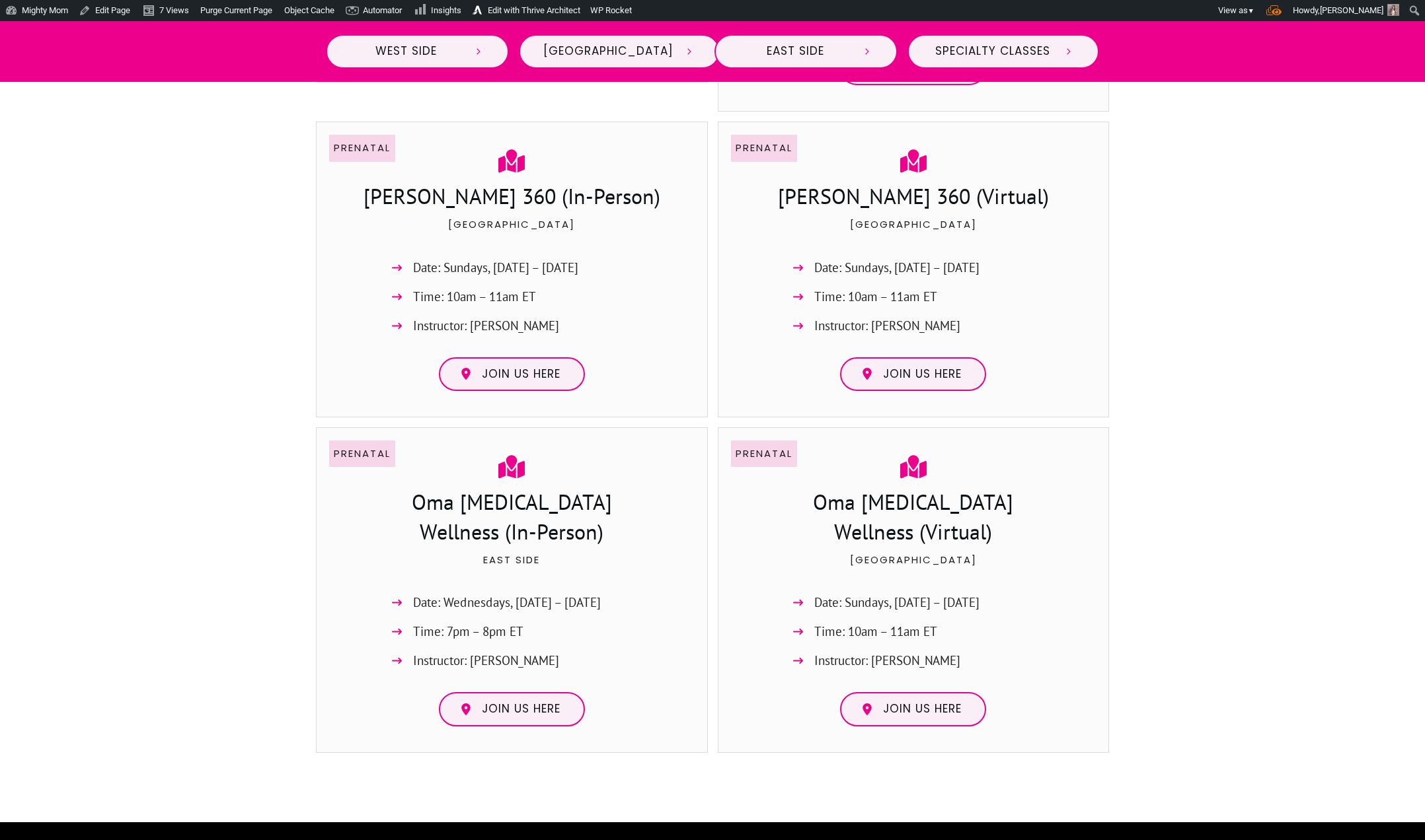
scroll to position [2669, 0]
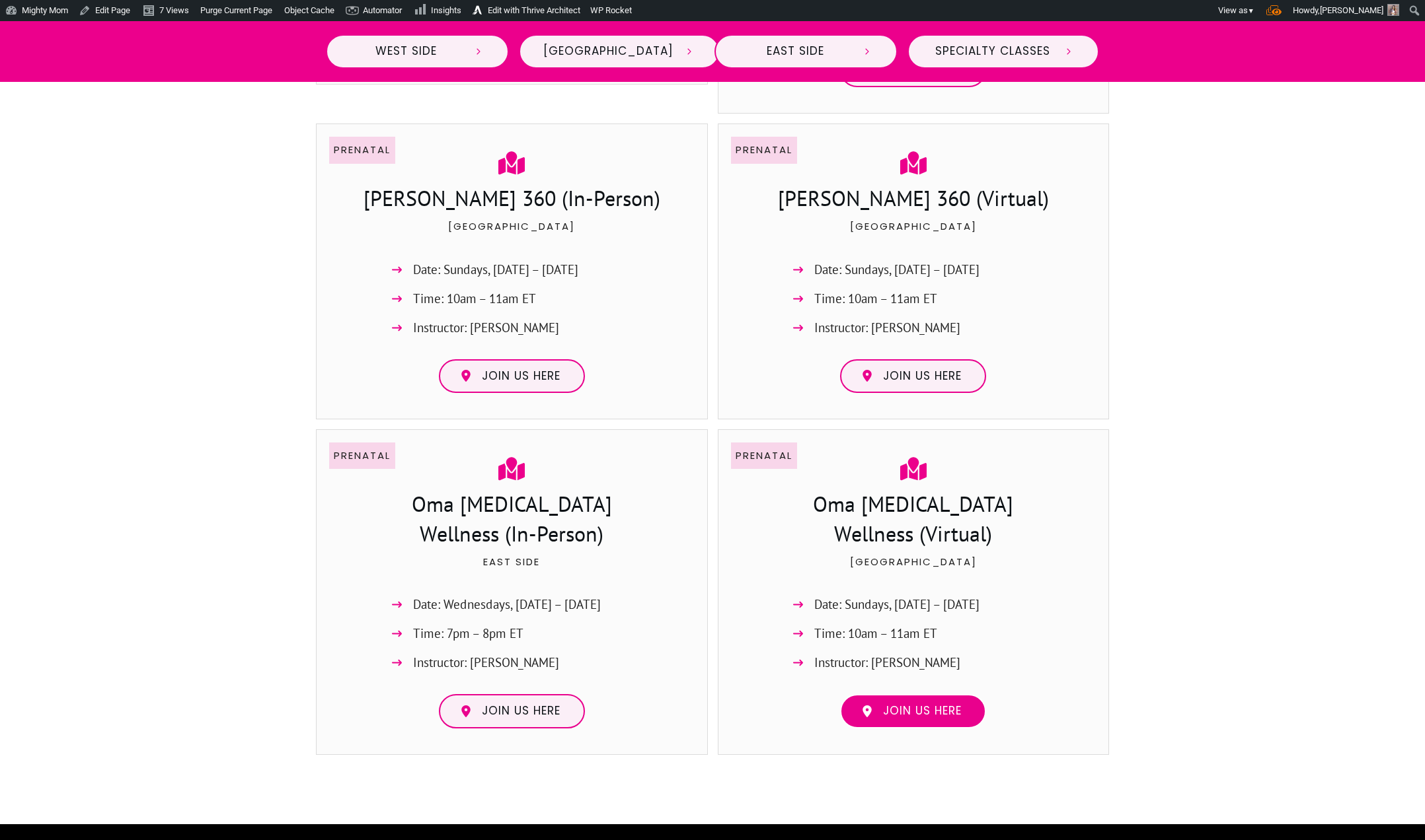
click at [940, 694] on link "Join us here" at bounding box center [913, 711] width 146 height 34
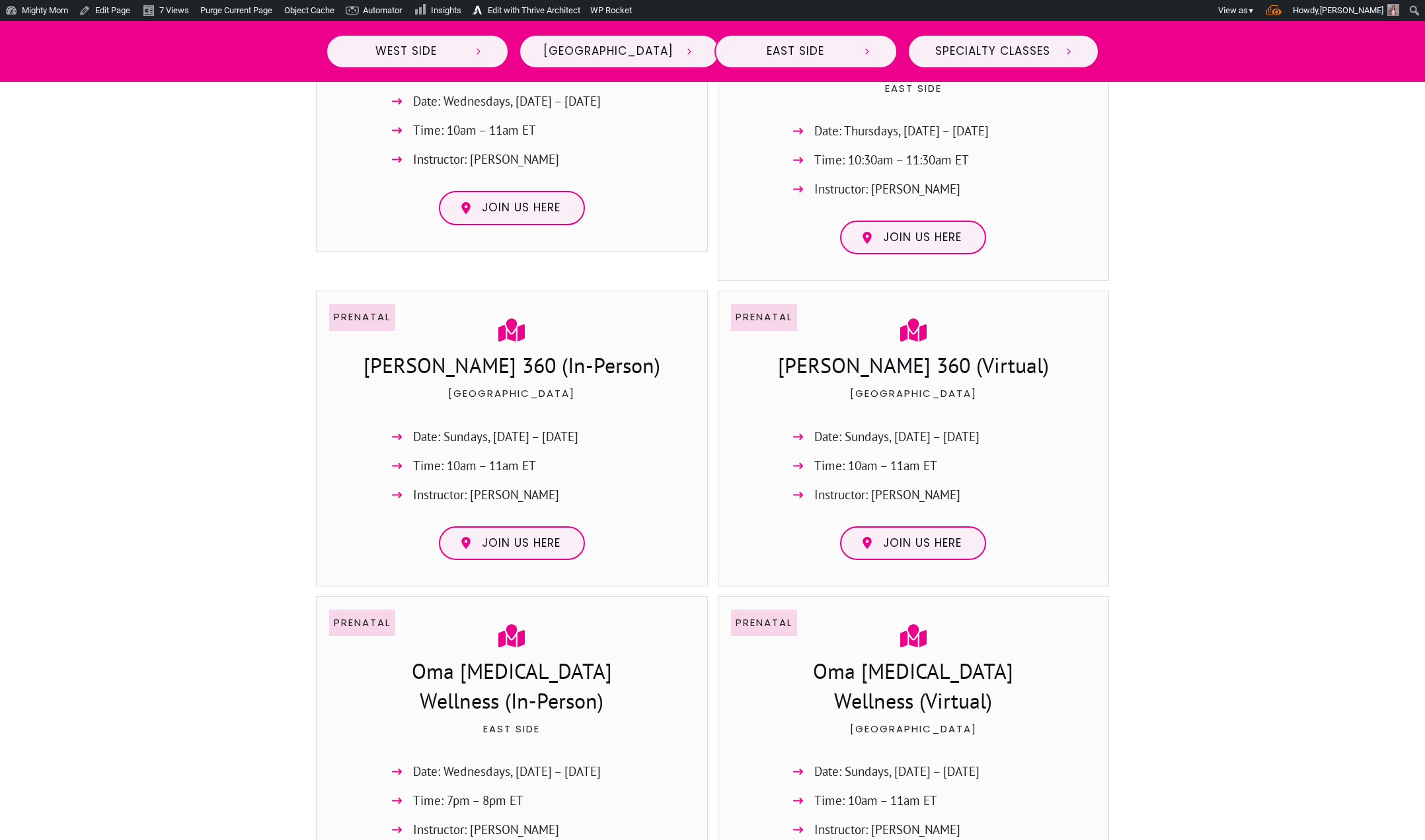
scroll to position [2493, 0]
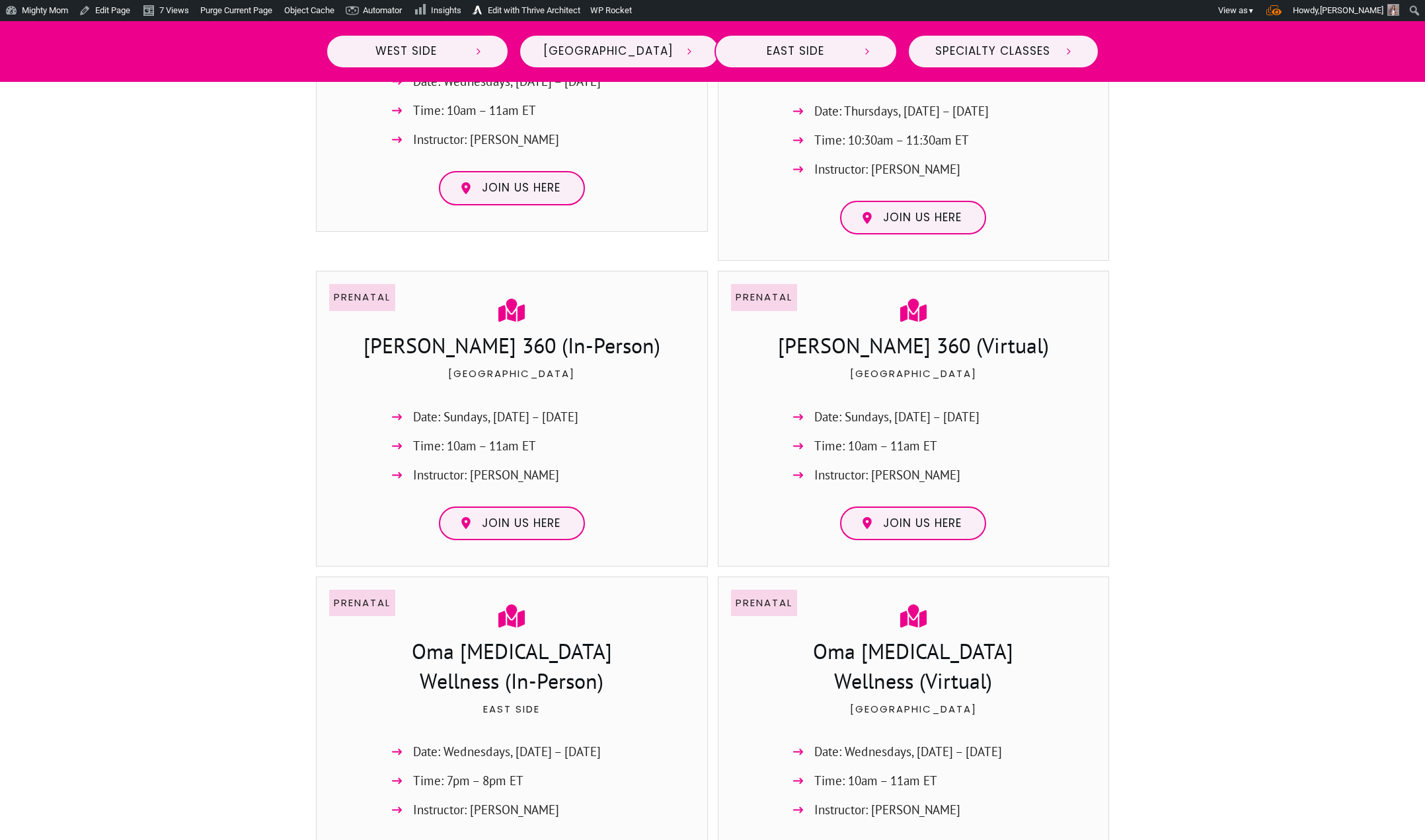
scroll to position [2525, 0]
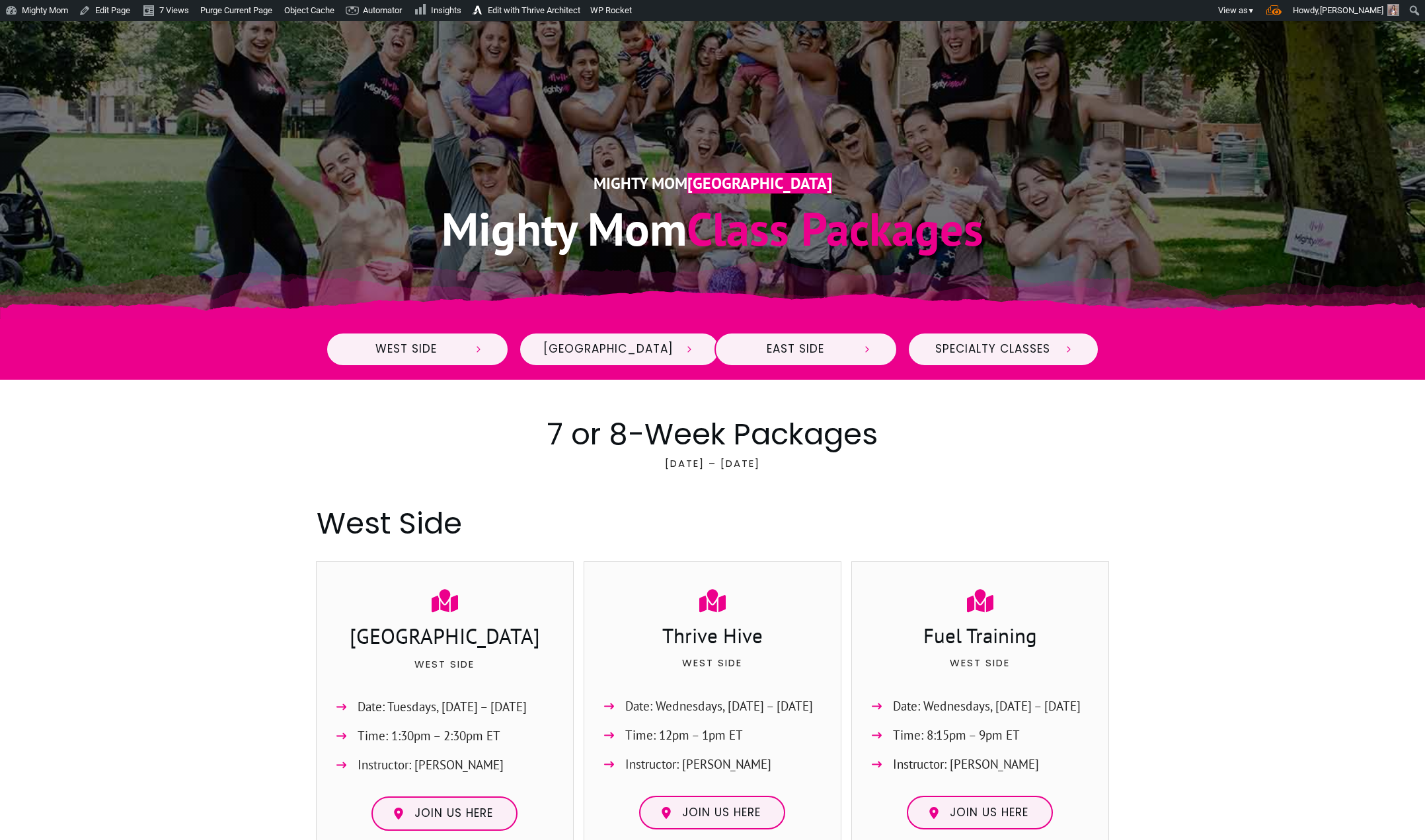
scroll to position [111, 0]
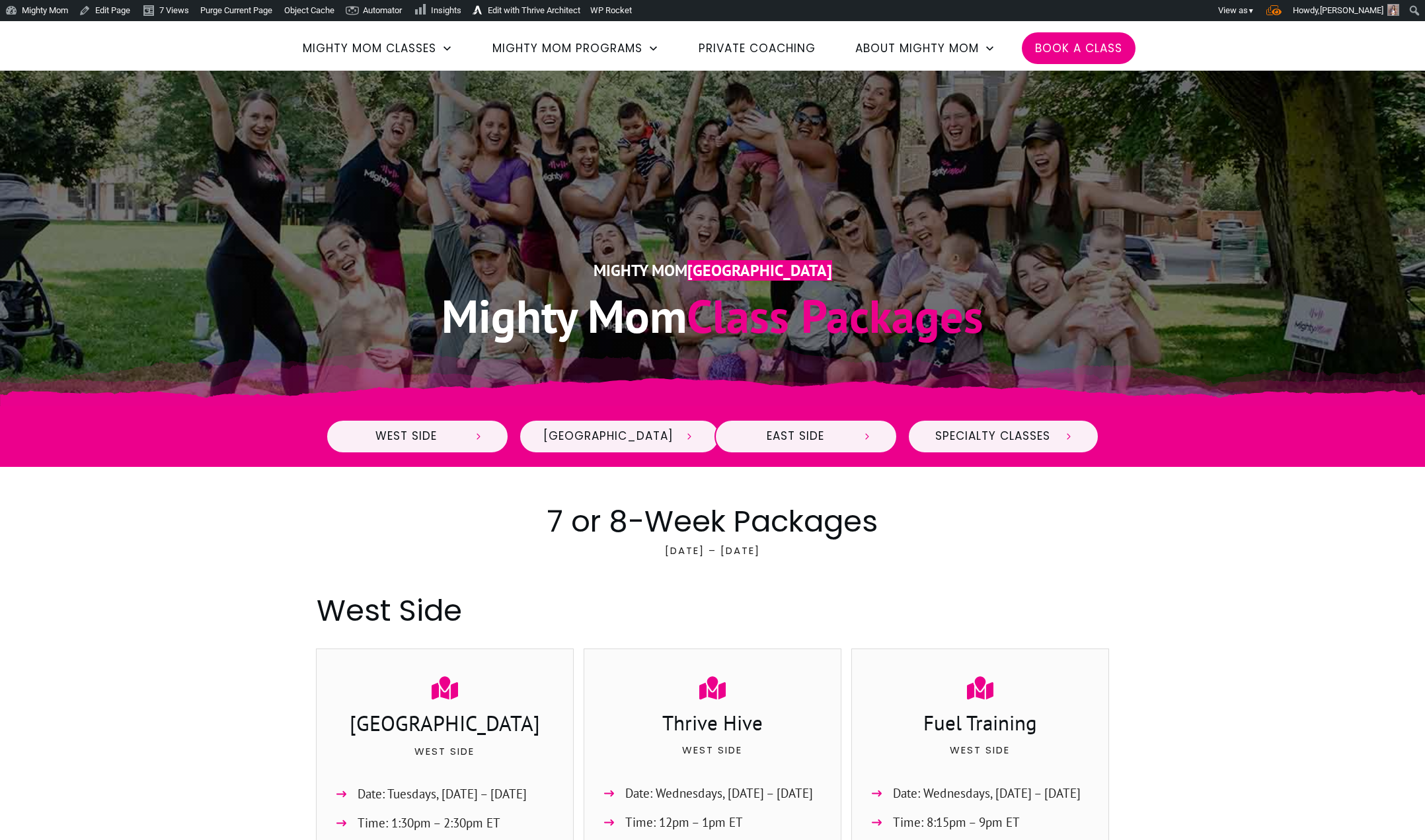
click at [867, 205] on div "Mighty Mom Toronto Mighty Mom Class Packages" at bounding box center [712, 239] width 793 height 243
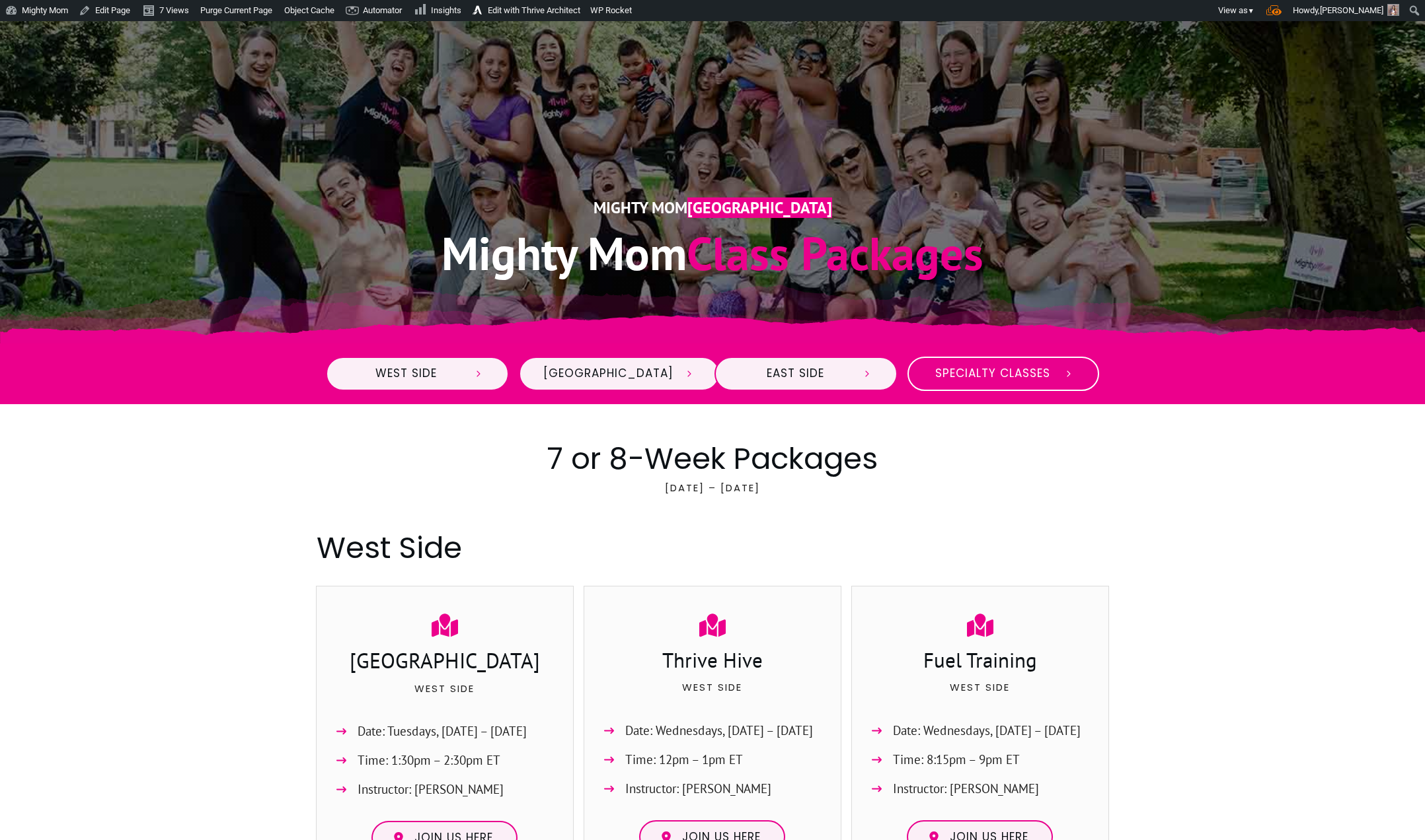
click at [958, 364] on link "Specialty Classes" at bounding box center [1003, 374] width 192 height 34
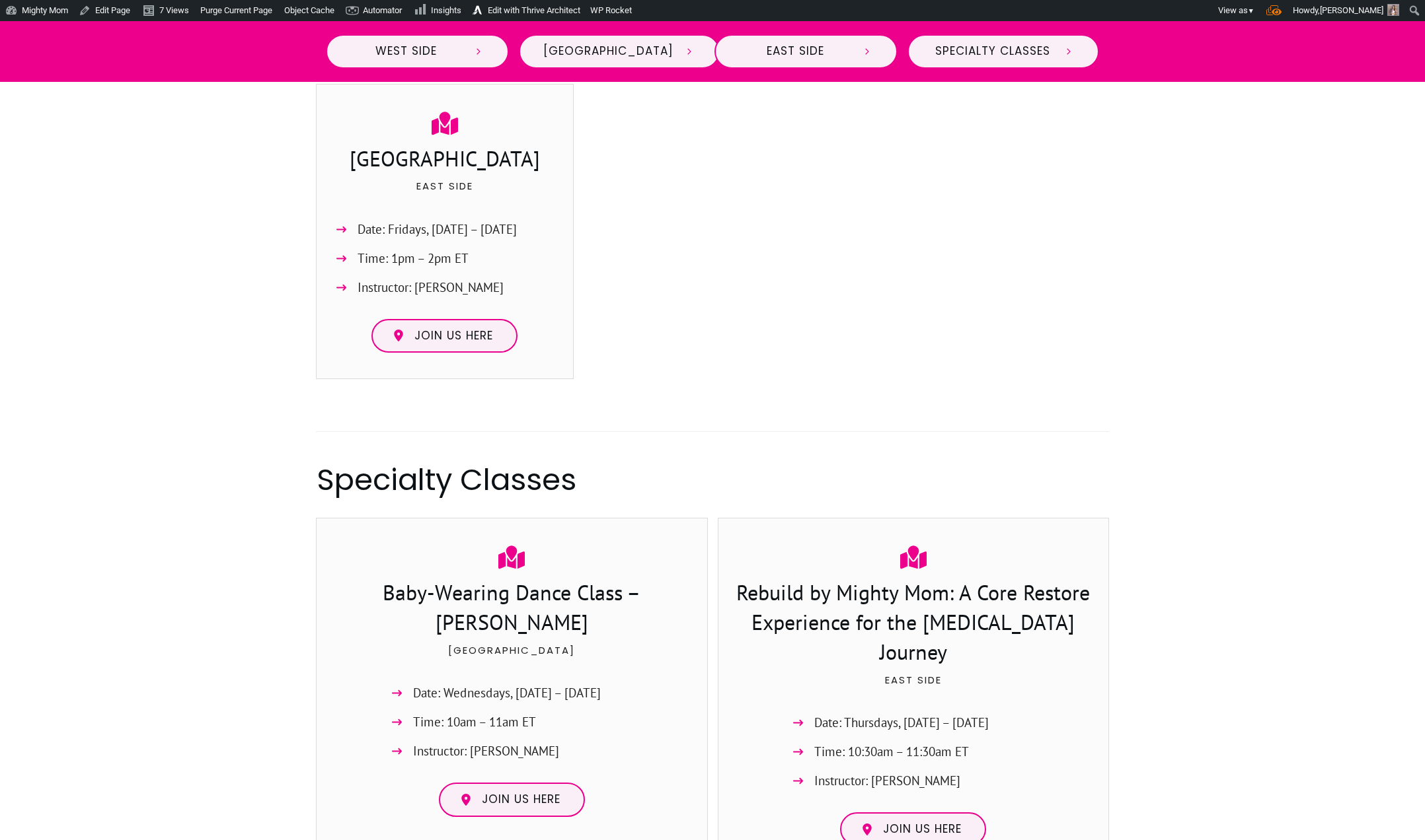
scroll to position [1877, 0]
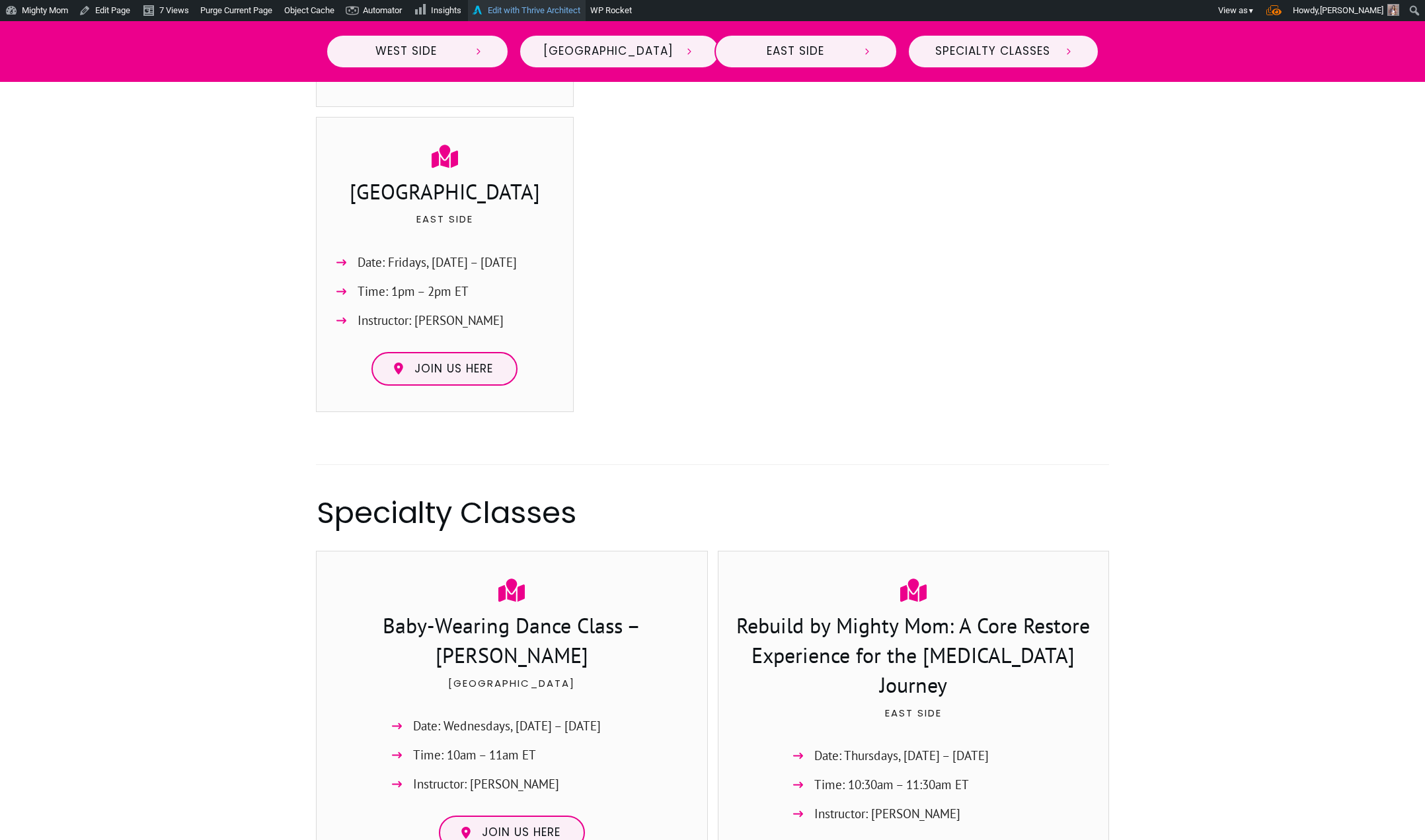
click at [522, 6] on link "Edit with Thrive Architect" at bounding box center [527, 10] width 118 height 21
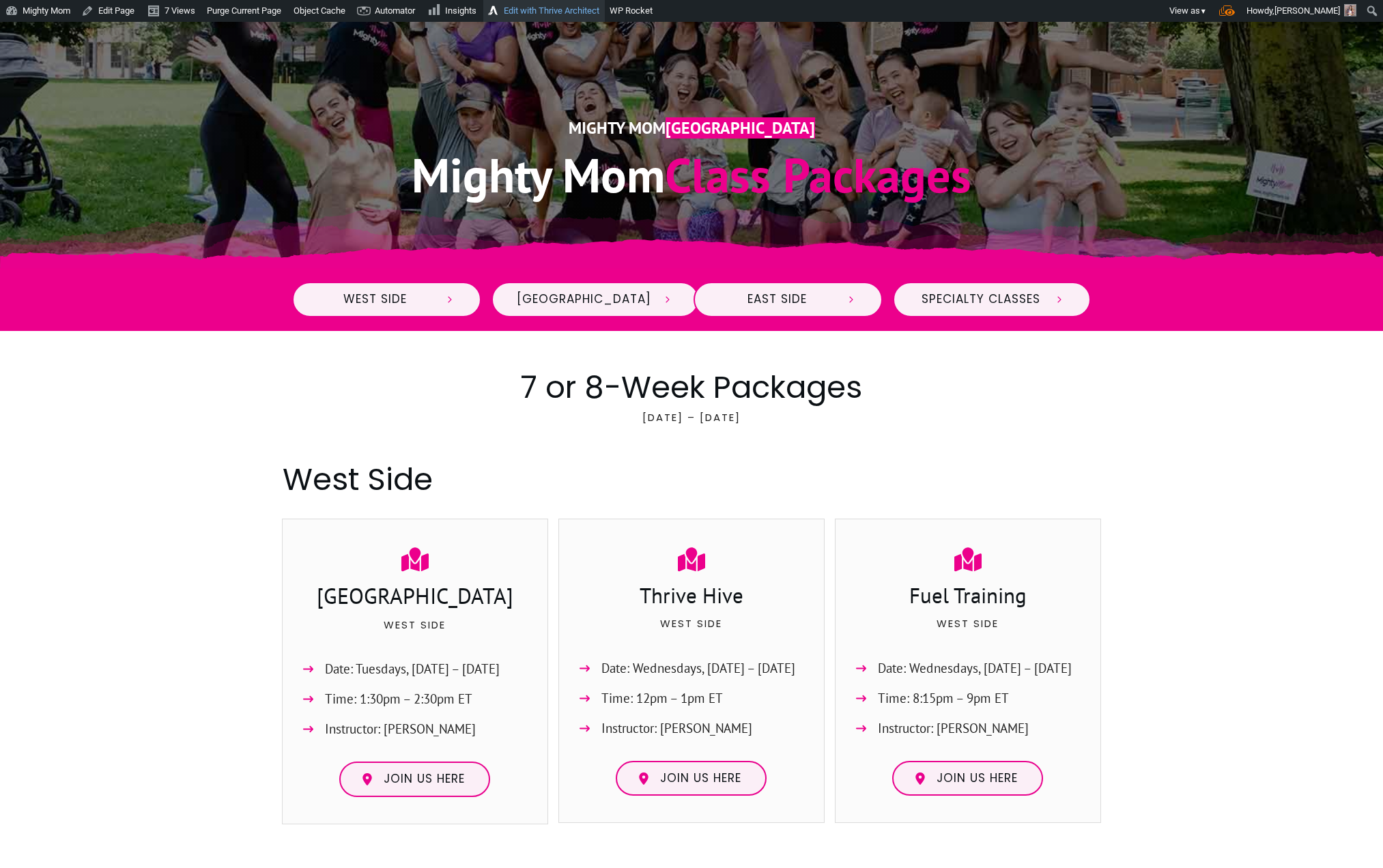
scroll to position [0, 0]
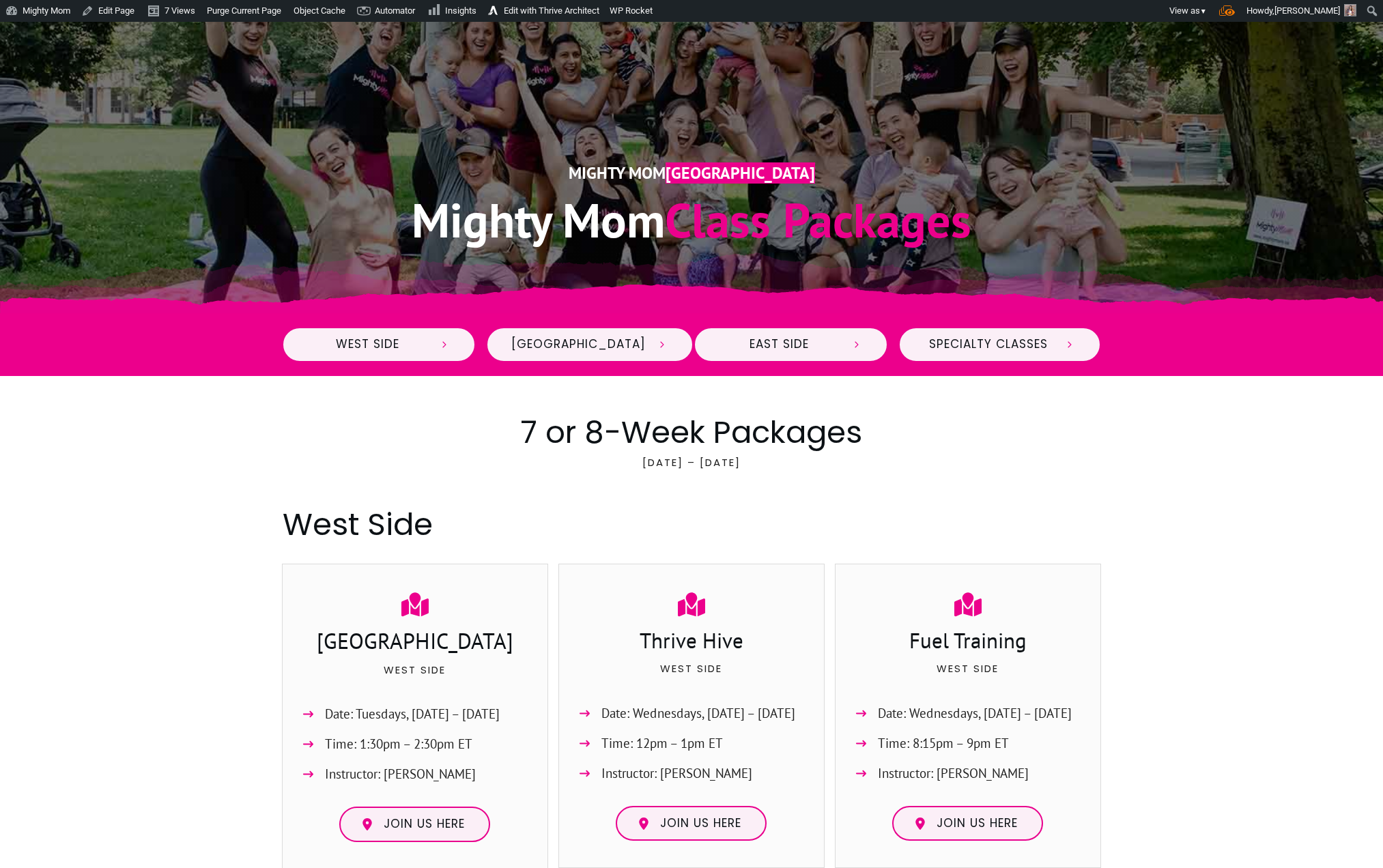
scroll to position [222, 0]
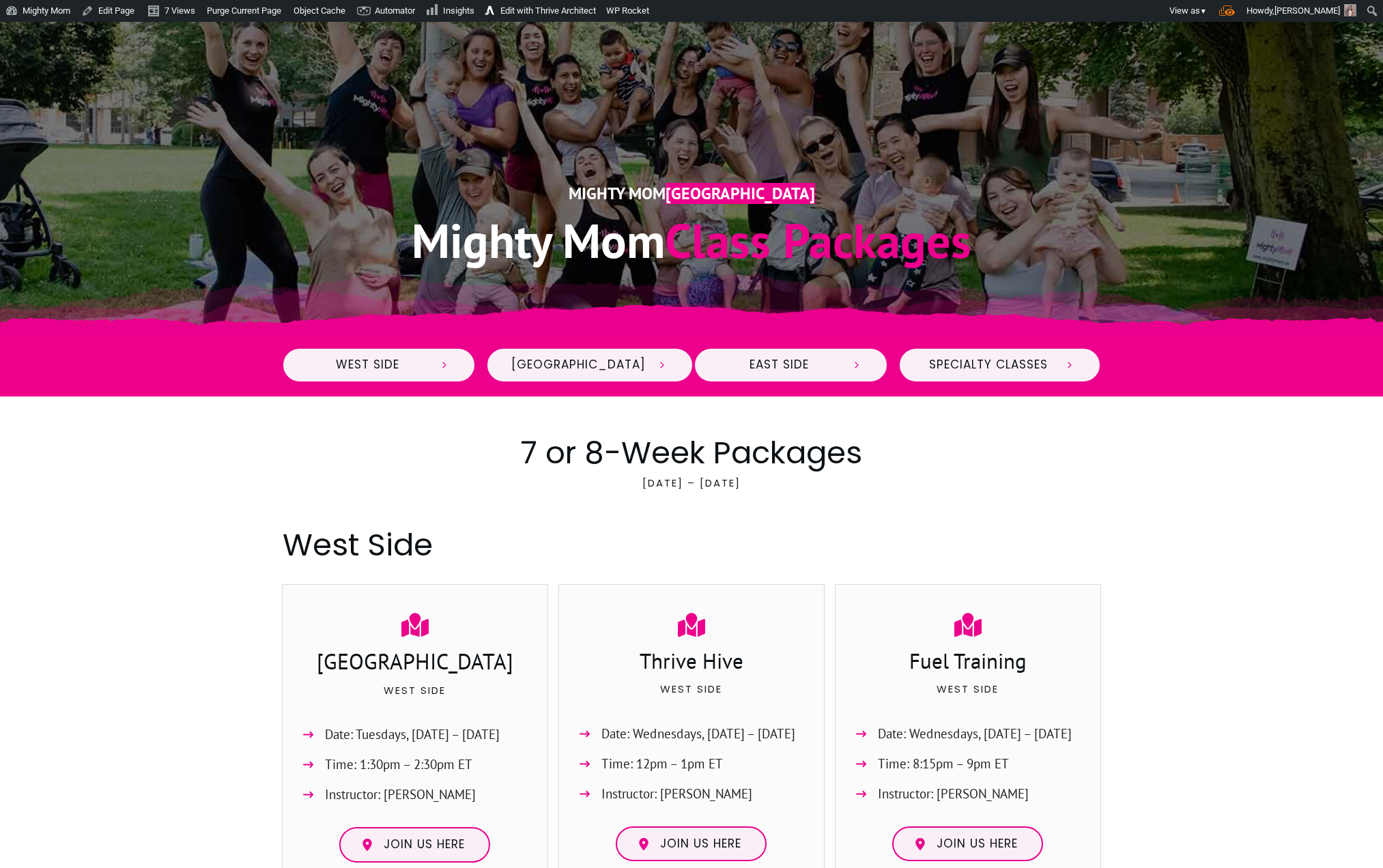
scroll to position [222, 0]
